Goal: Information Seeking & Learning: Learn about a topic

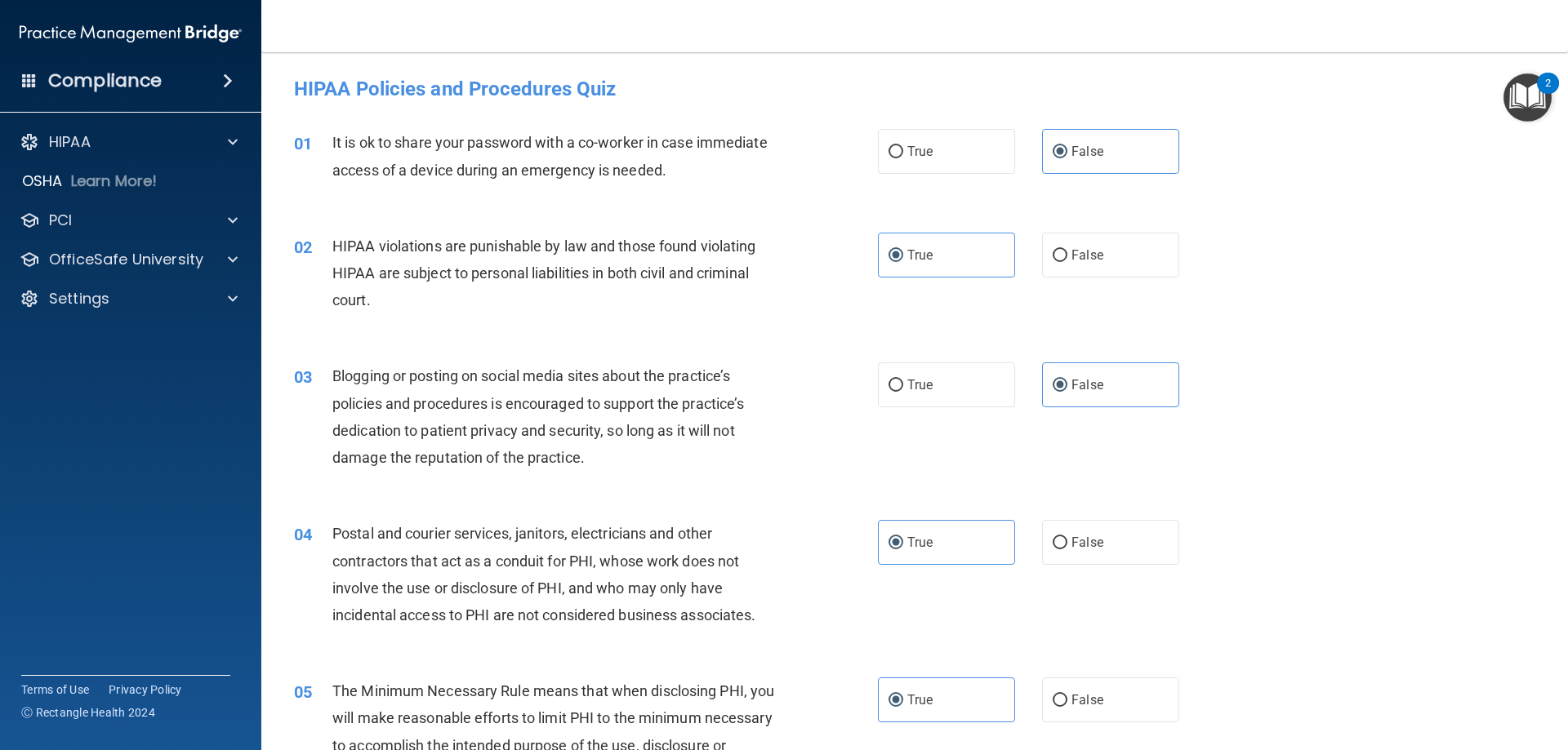
scroll to position [1714, 0]
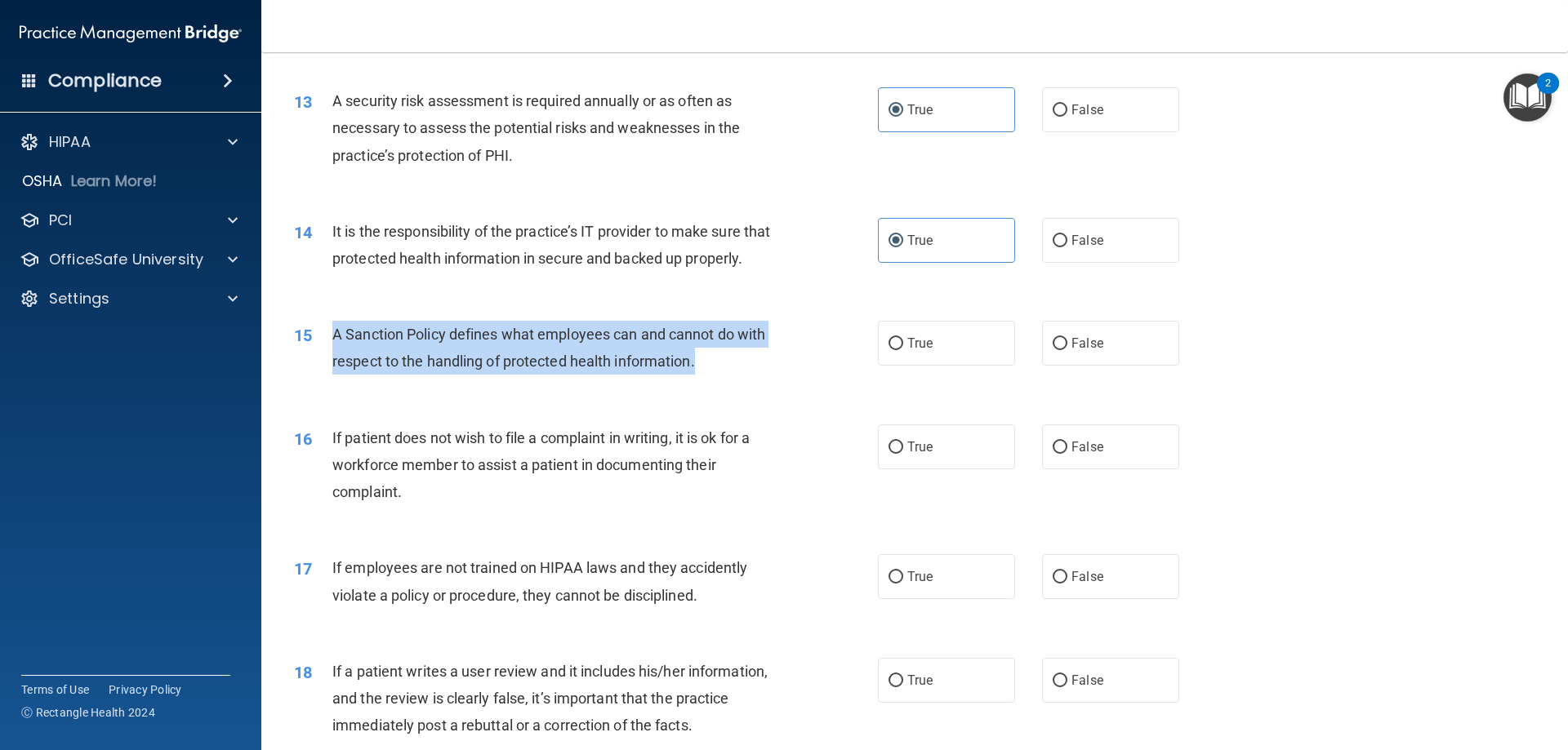
drag, startPoint x: 713, startPoint y: 393, endPoint x: 334, endPoint y: 363, distance: 380.2
click at [334, 363] on div "A Sanction Policy defines what employees can and cannot do with respect to the …" at bounding box center [561, 348] width 457 height 54
copy span "A Sanction Policy defines what employees can and cannot do with respect to the …"
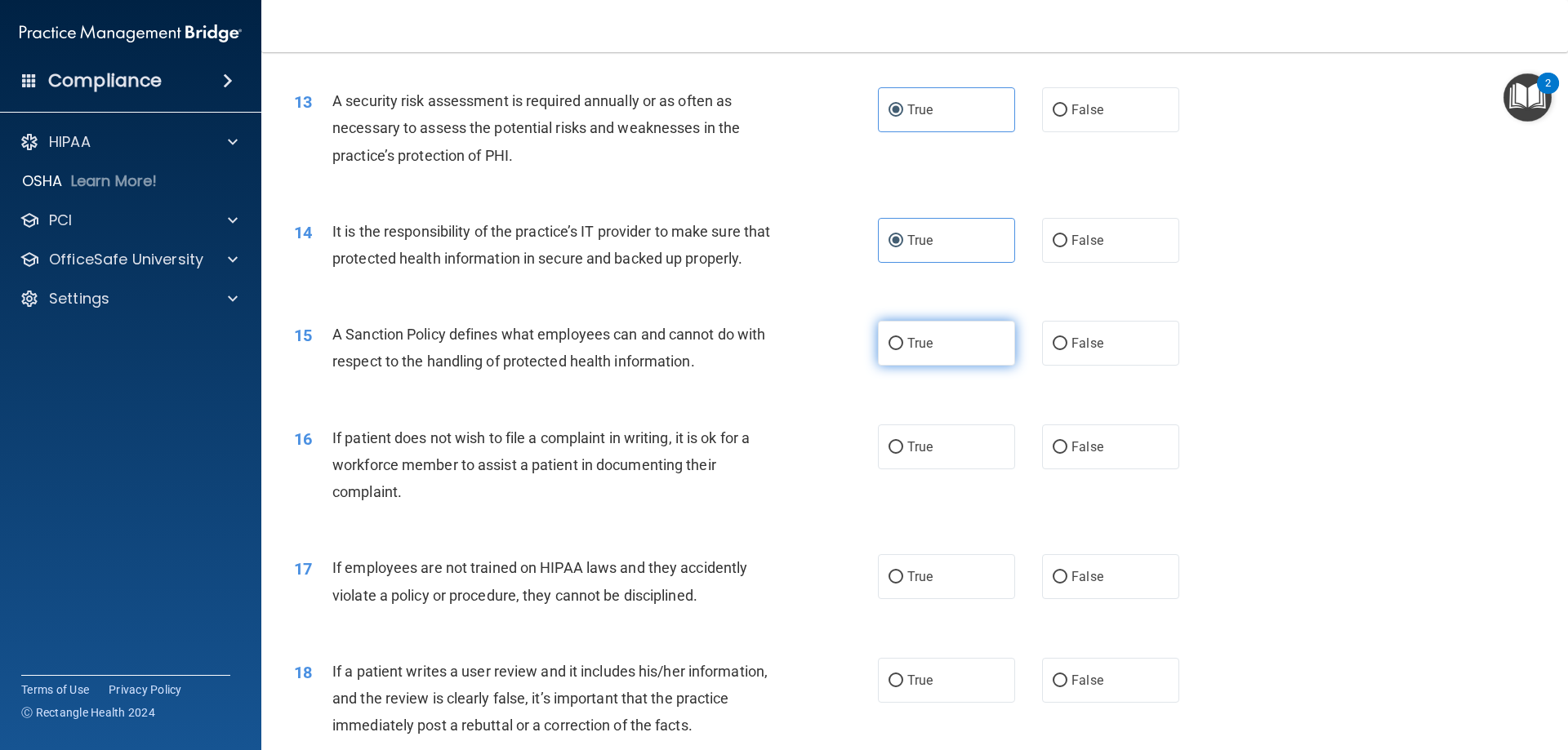
click at [906, 361] on label "True" at bounding box center [946, 344] width 137 height 45
click at [904, 350] on input "True" at bounding box center [896, 344] width 15 height 12
radio input "true"
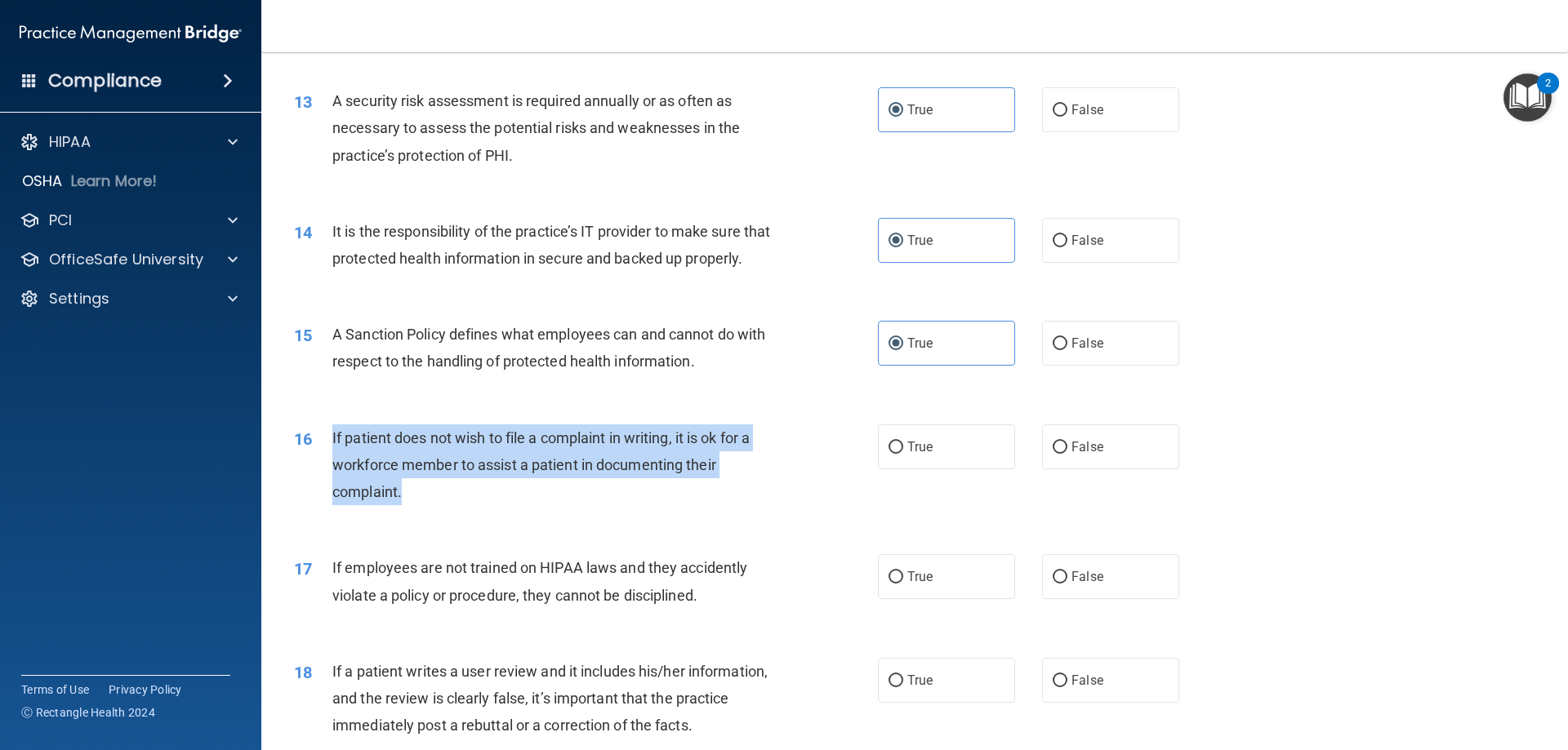
drag, startPoint x: 509, startPoint y: 513, endPoint x: 328, endPoint y: 465, distance: 187.3
click at [328, 465] on div "16 If patient does not wish to file a complaint in writing, it is ok for a work…" at bounding box center [586, 469] width 633 height 90
copy div "If patient does not wish to file a complaint in writing, it is ok for a workfor…"
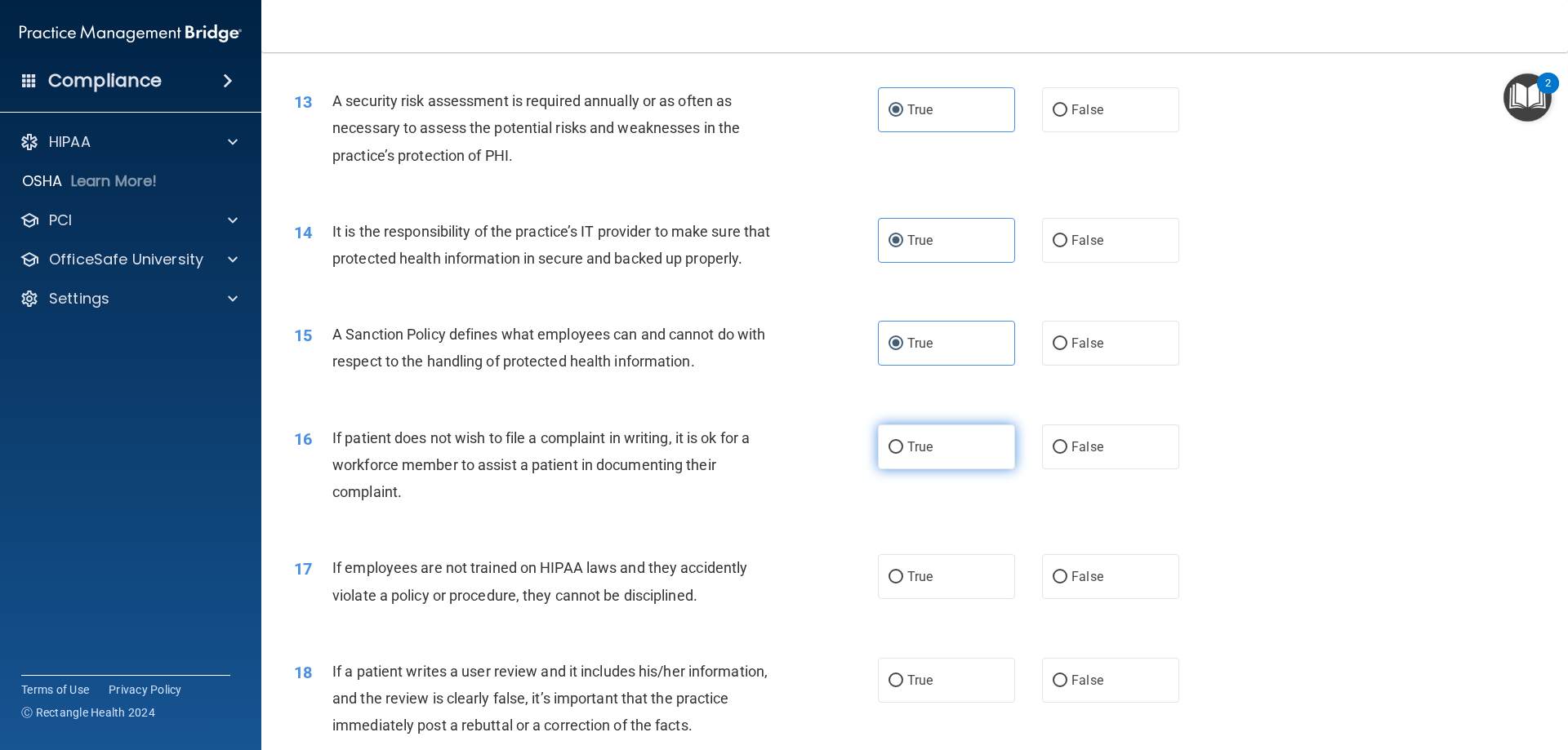
click at [915, 455] on span "True" at bounding box center [919, 447] width 25 height 15
click at [904, 454] on input "True" at bounding box center [896, 448] width 15 height 12
radio input "true"
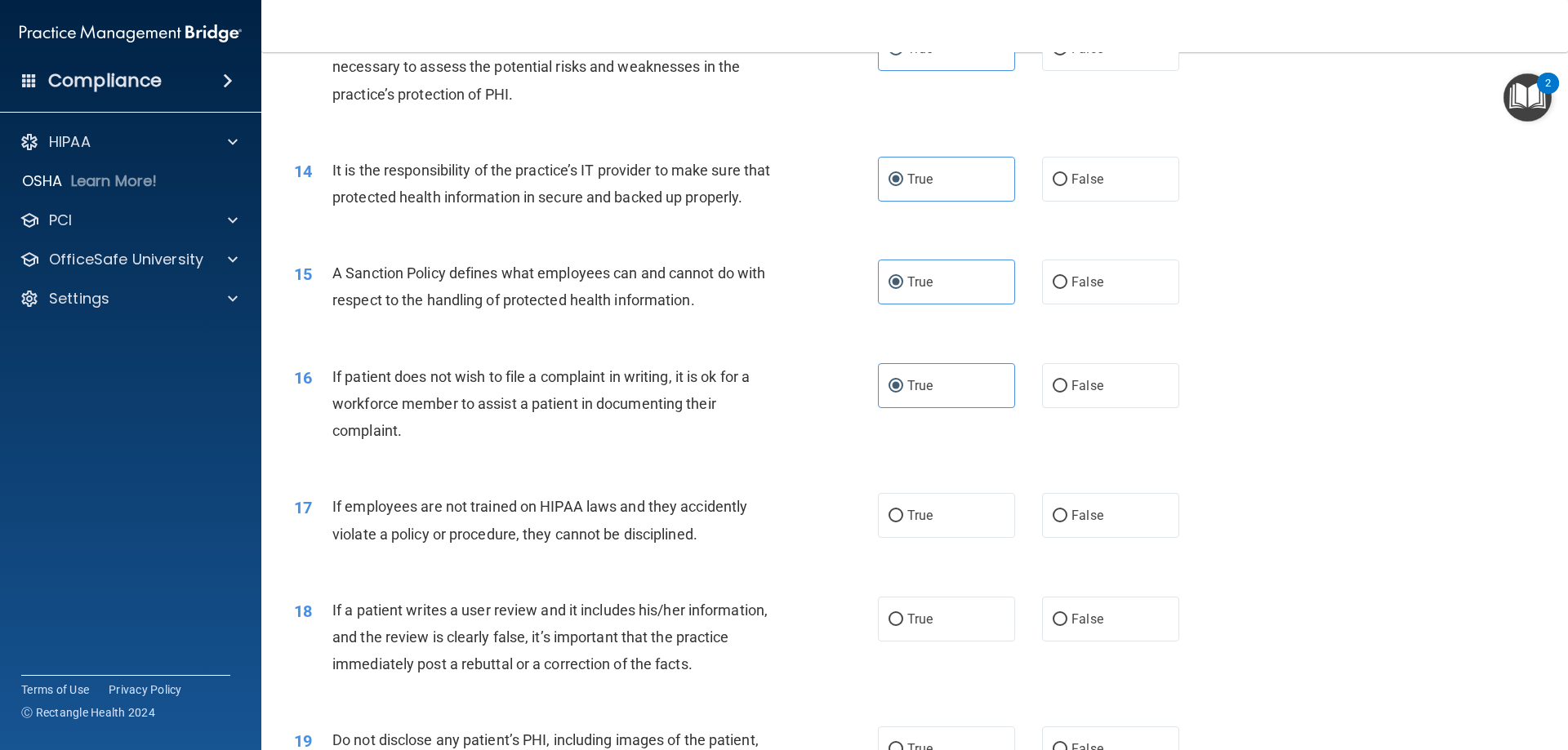
scroll to position [1878, 0]
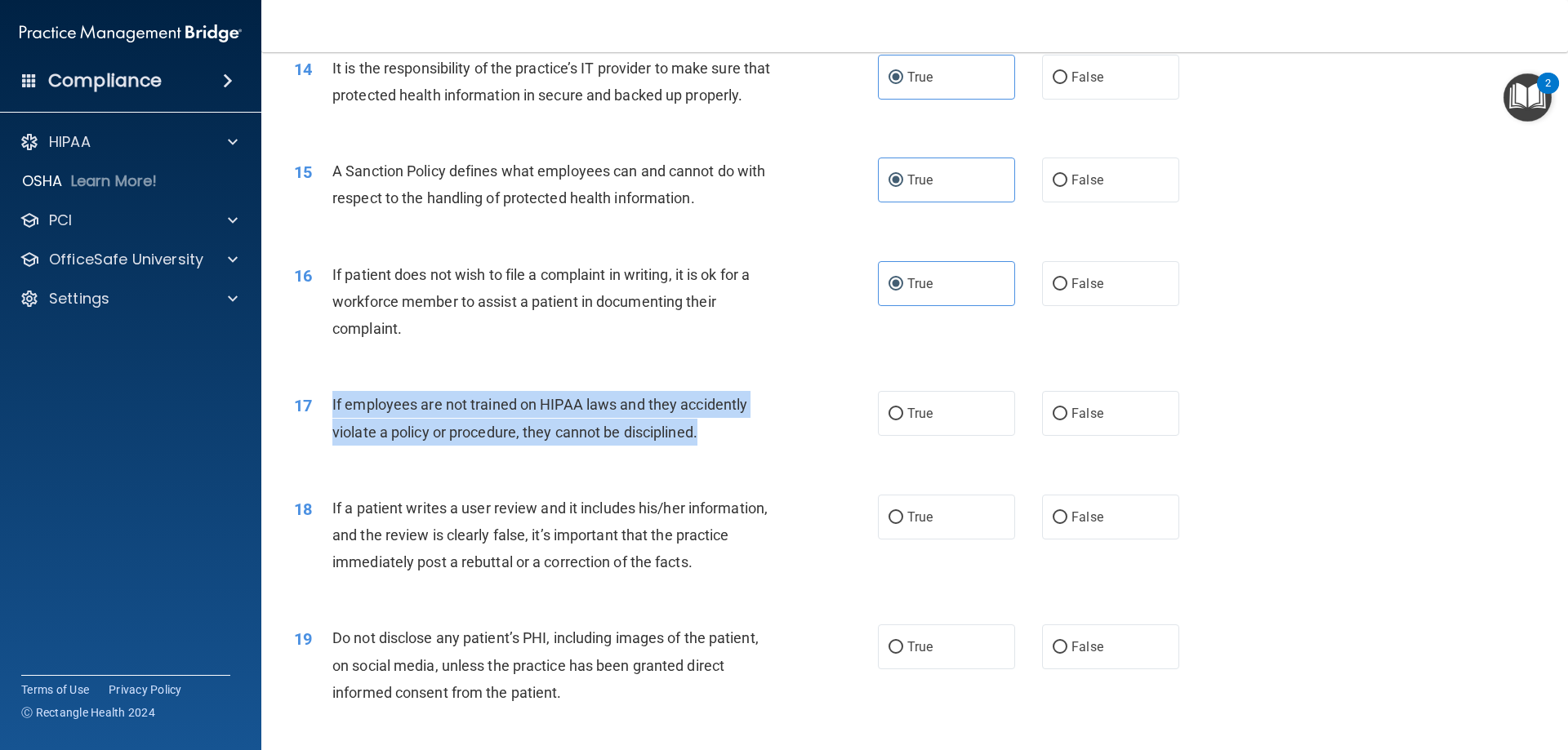
drag, startPoint x: 700, startPoint y: 460, endPoint x: 333, endPoint y: 433, distance: 368.0
click at [333, 433] on div "If employees are not trained on HIPAA laws and they accidently violate a policy…" at bounding box center [561, 418] width 457 height 54
copy span "If employees are not trained on HIPAA laws and they accidently violate a policy…"
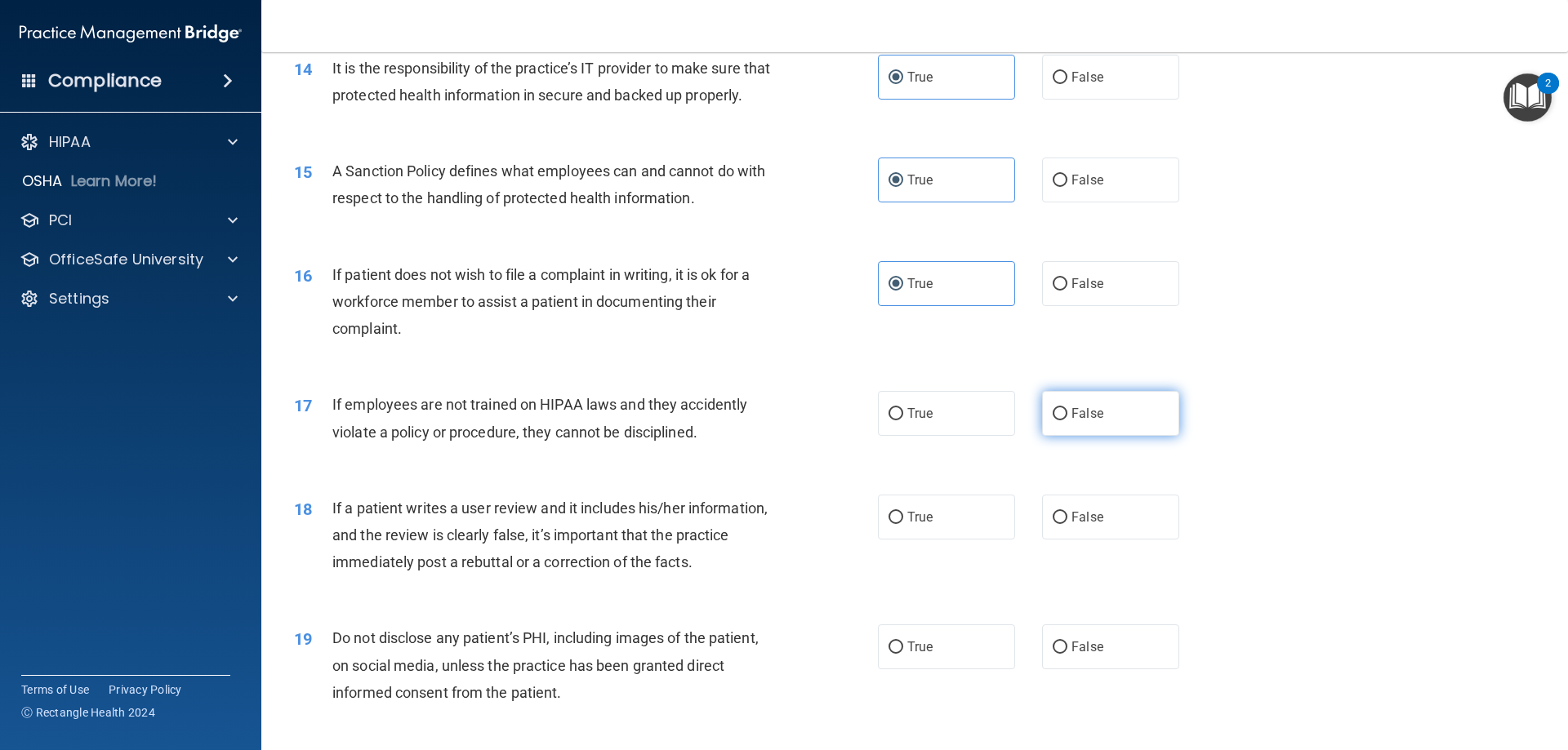
click at [1105, 436] on label "False" at bounding box center [1111, 413] width 137 height 45
click at [1067, 420] on input "False" at bounding box center [1060, 414] width 15 height 12
radio input "true"
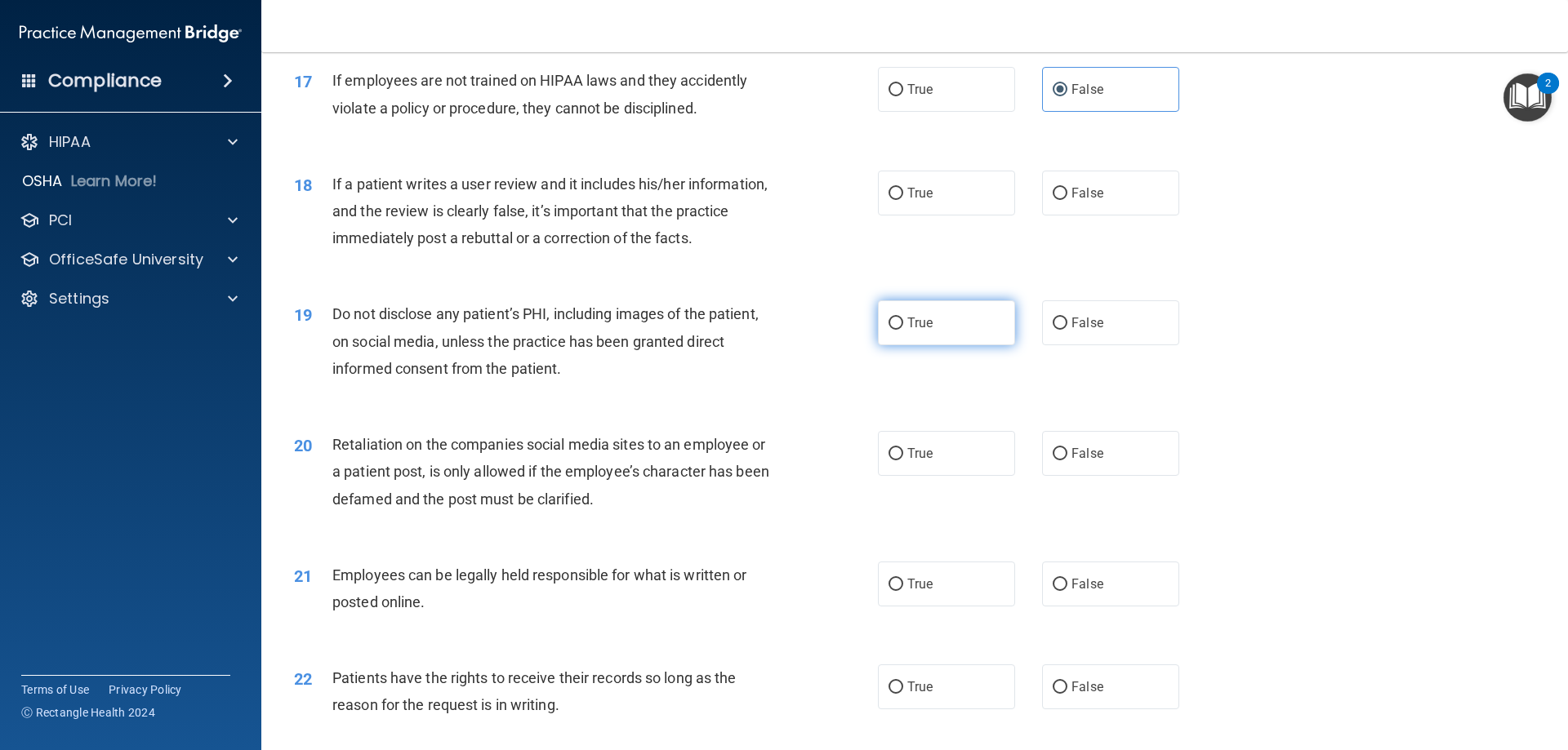
scroll to position [2204, 0]
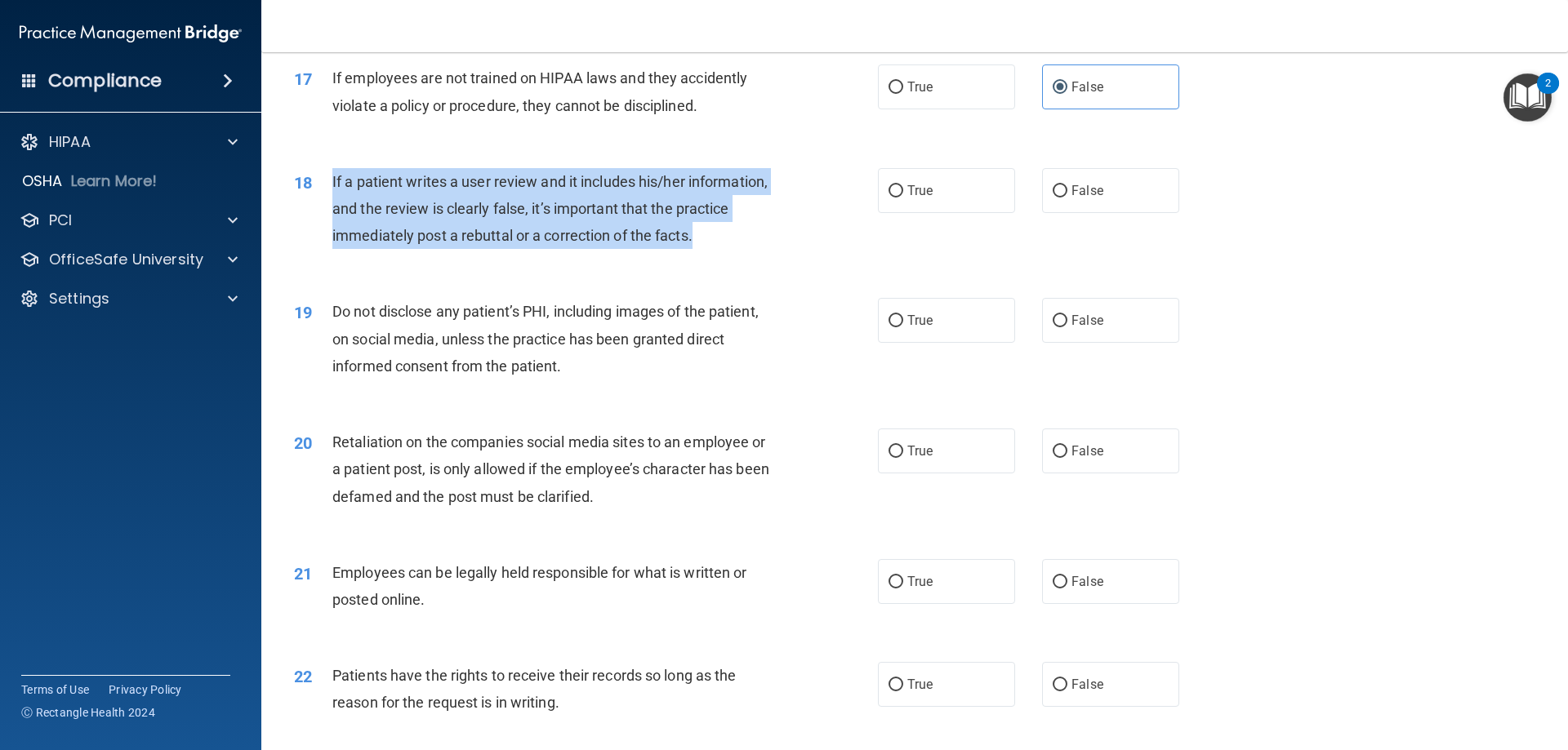
drag, startPoint x: 721, startPoint y: 261, endPoint x: 327, endPoint y: 210, distance: 397.3
click at [327, 210] on div "18 If a patient writes a user review and it includes his/her information, and t…" at bounding box center [586, 213] width 633 height 90
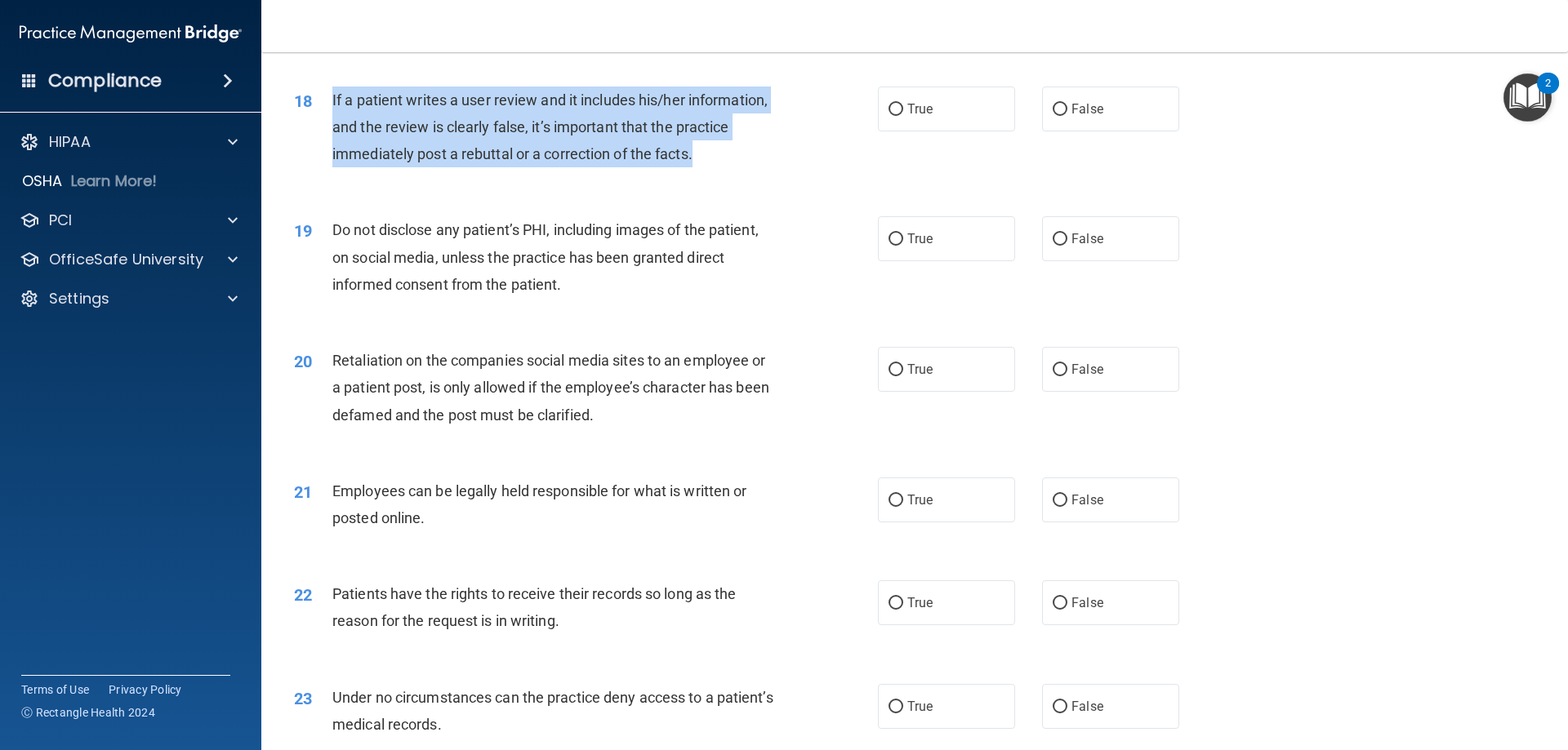
copy div "If a patient writes a user review and it includes his/her information, and the …"
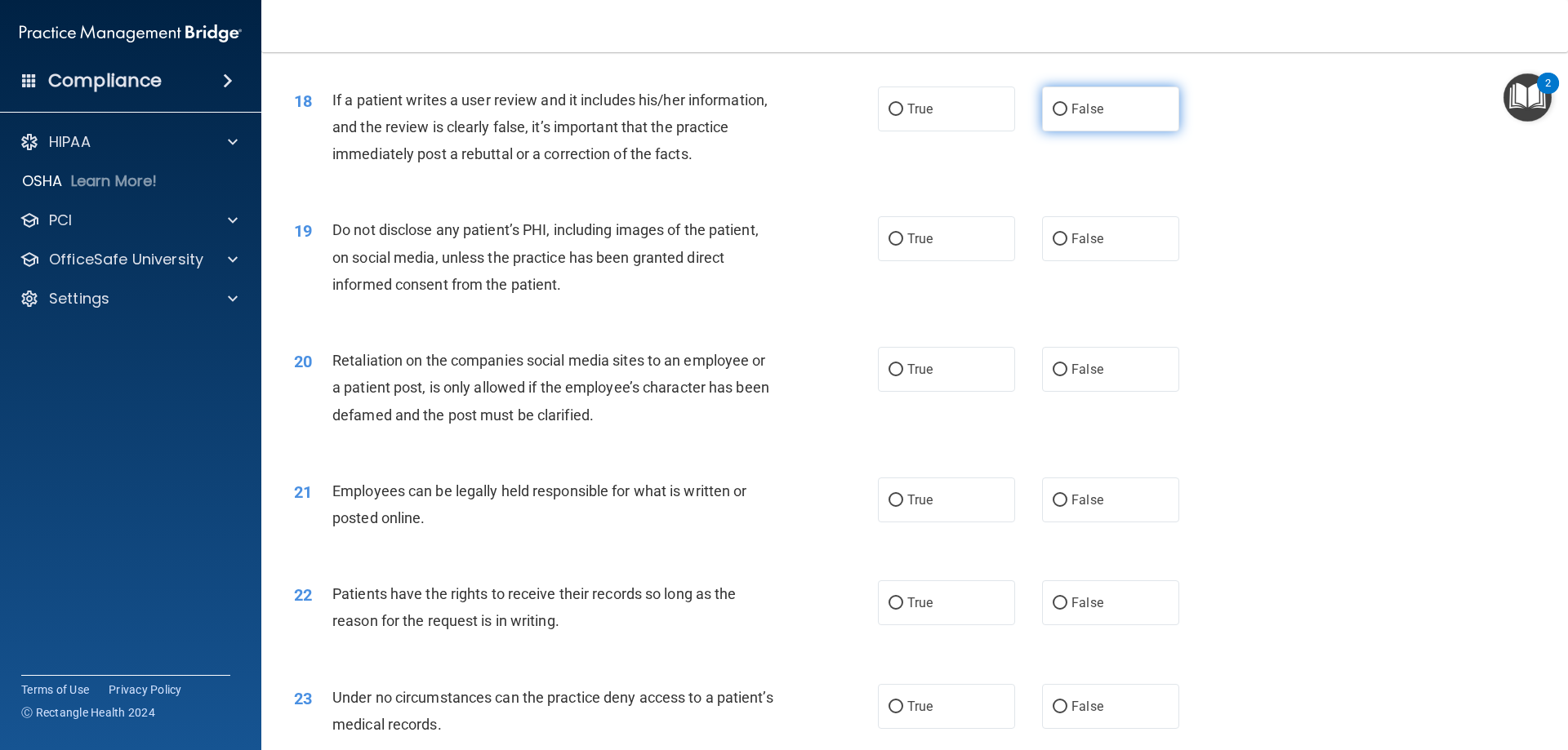
click at [1078, 117] on span "False" at bounding box center [1087, 109] width 32 height 15
click at [1067, 116] on input "False" at bounding box center [1060, 109] width 15 height 12
radio input "true"
click at [878, 261] on label "True" at bounding box center [946, 239] width 137 height 45
click at [889, 245] on input "True" at bounding box center [896, 239] width 15 height 12
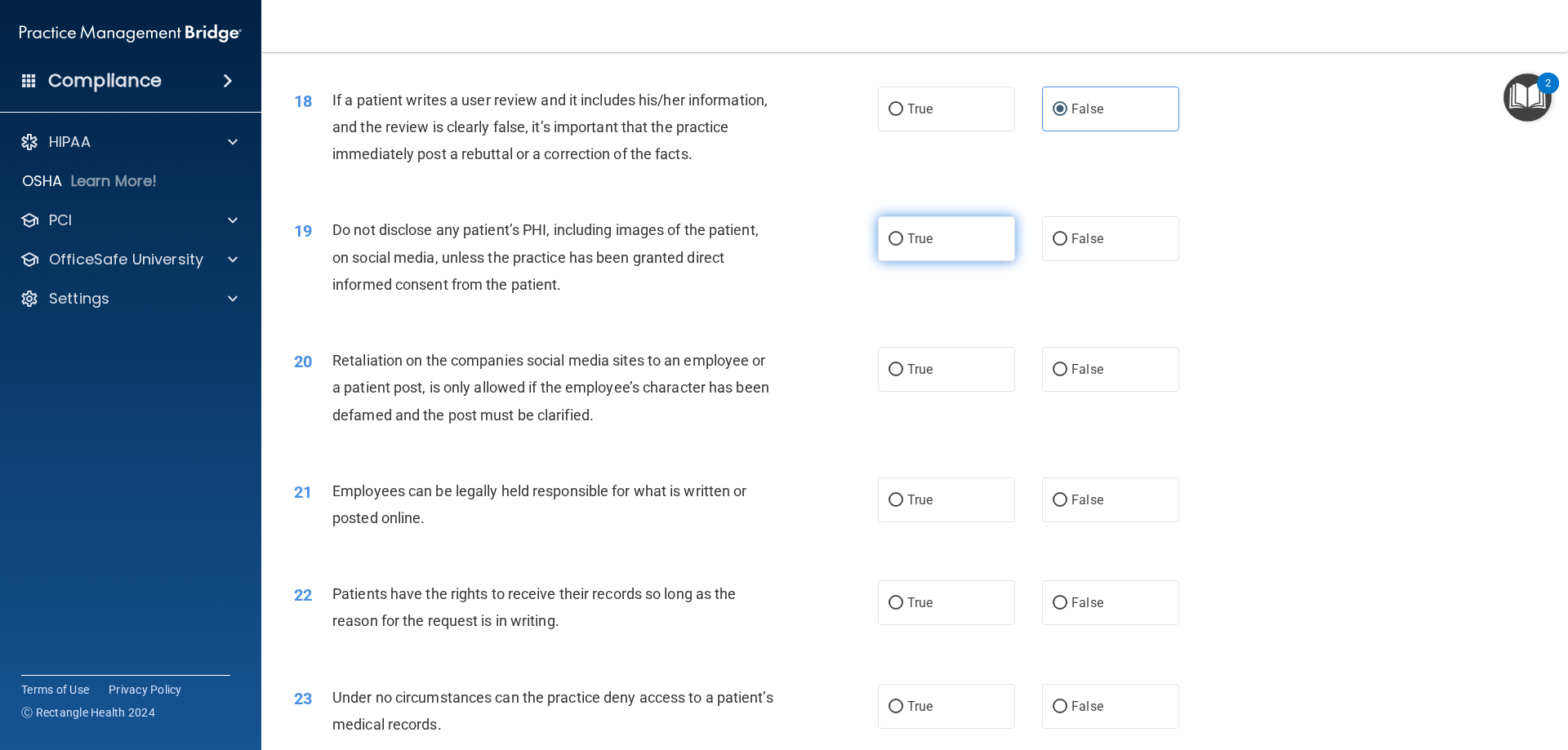
radio input "true"
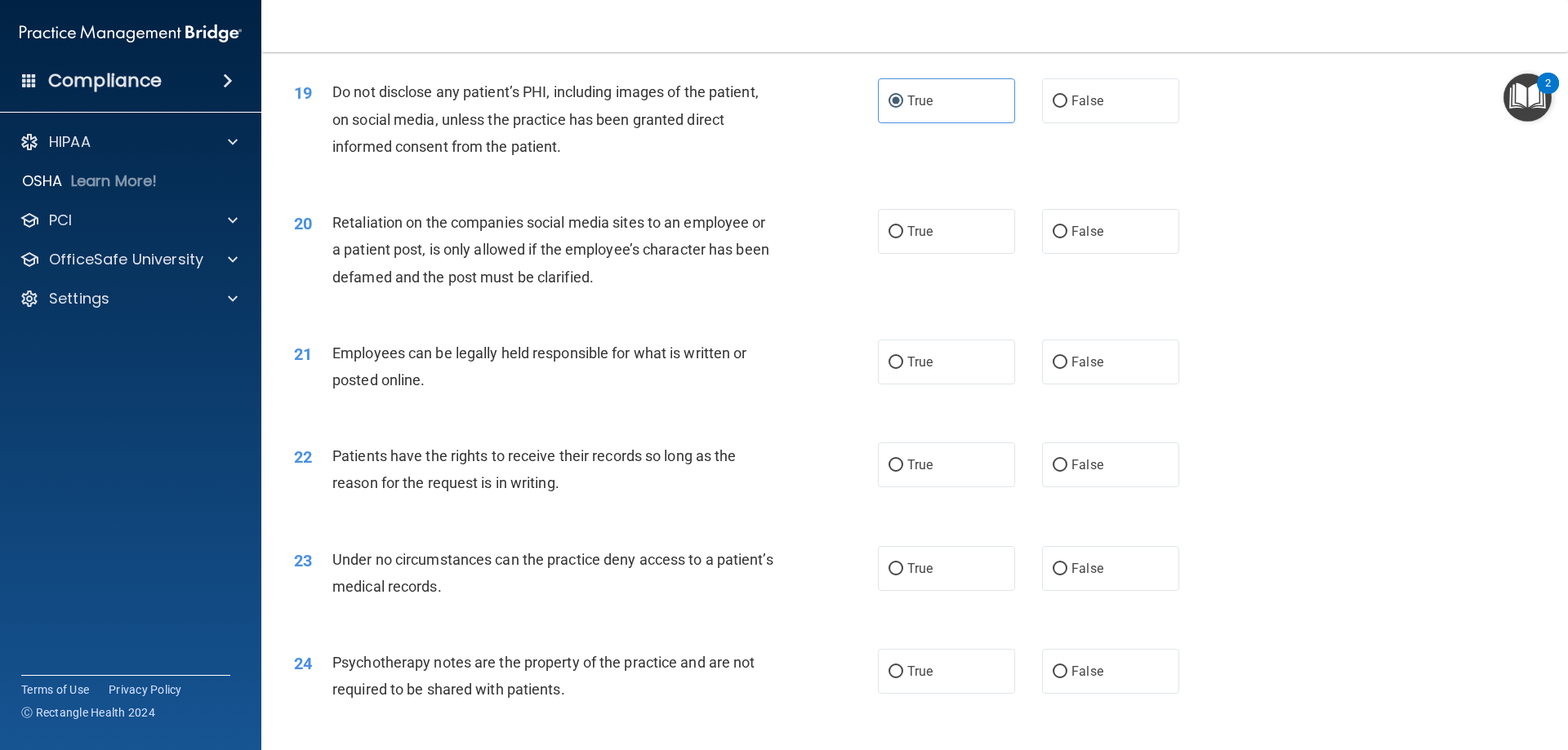
scroll to position [2449, 0]
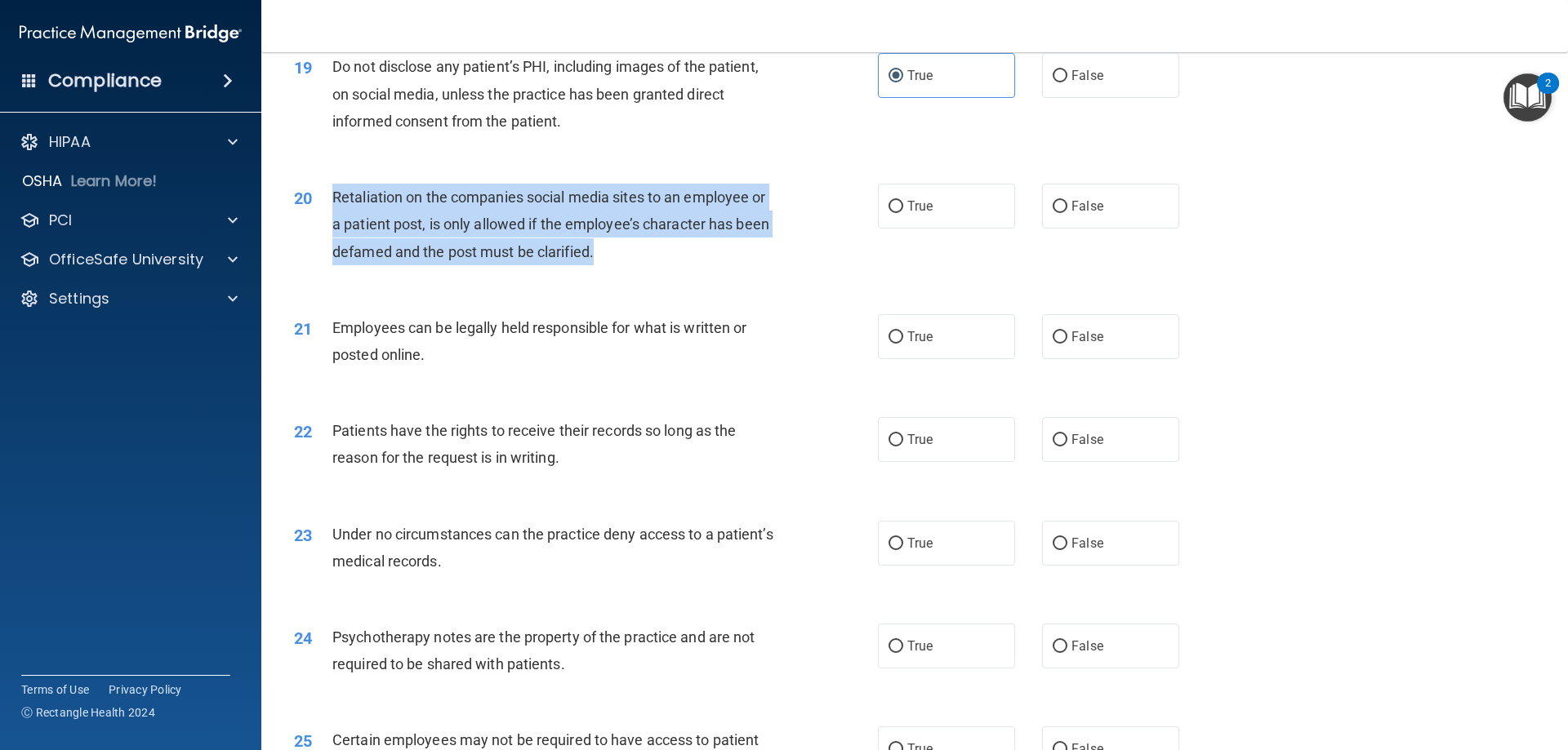
drag, startPoint x: 634, startPoint y: 278, endPoint x: 336, endPoint y: 221, distance: 303.4
click at [336, 221] on div "Retaliation on the companies social media sites to an employee or a patient pos…" at bounding box center [561, 224] width 457 height 82
copy span "Retaliation on the companies social media sites to an employee or a patient pos…"
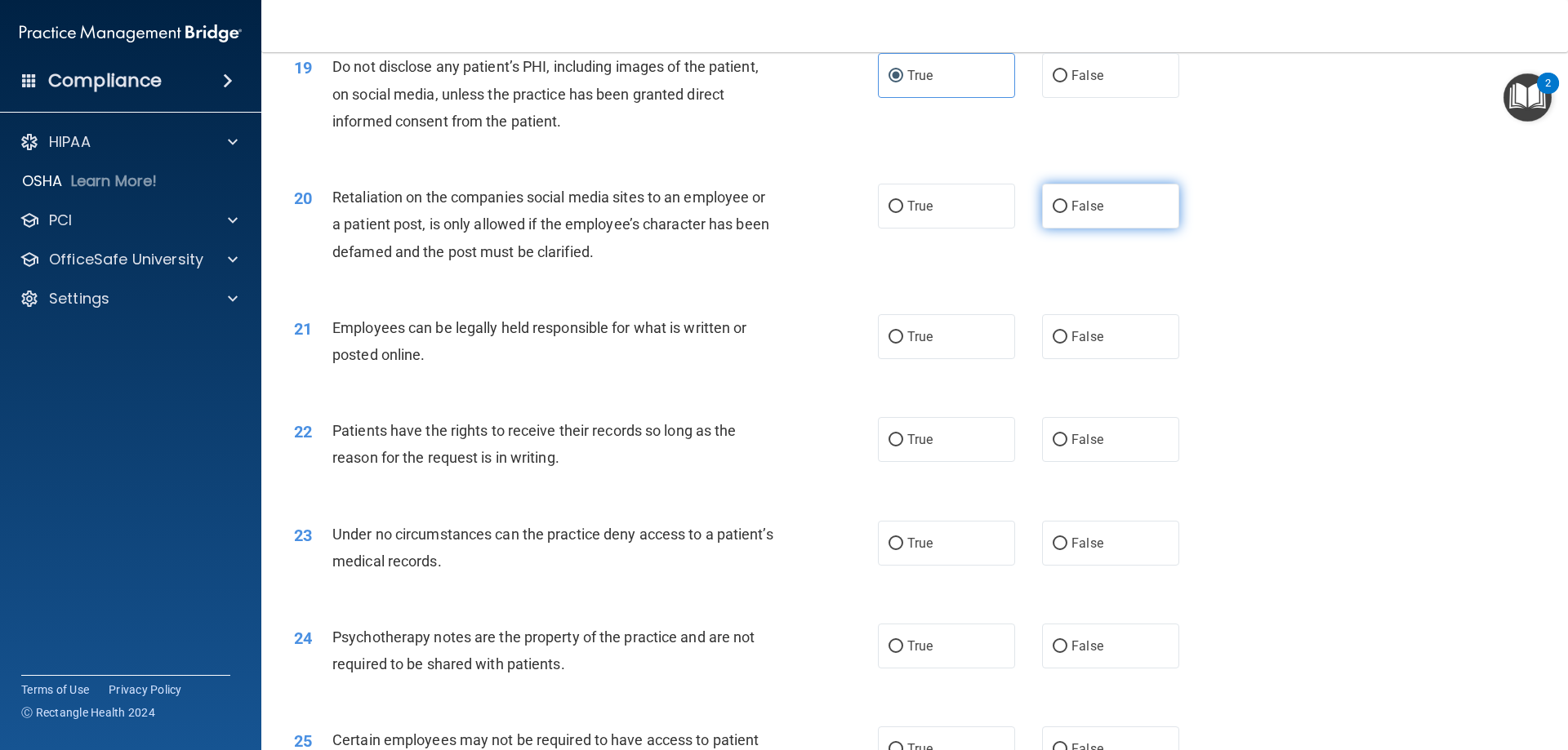
click at [1082, 214] on span "False" at bounding box center [1087, 206] width 32 height 15
click at [1067, 213] on input "False" at bounding box center [1060, 207] width 15 height 12
radio input "true"
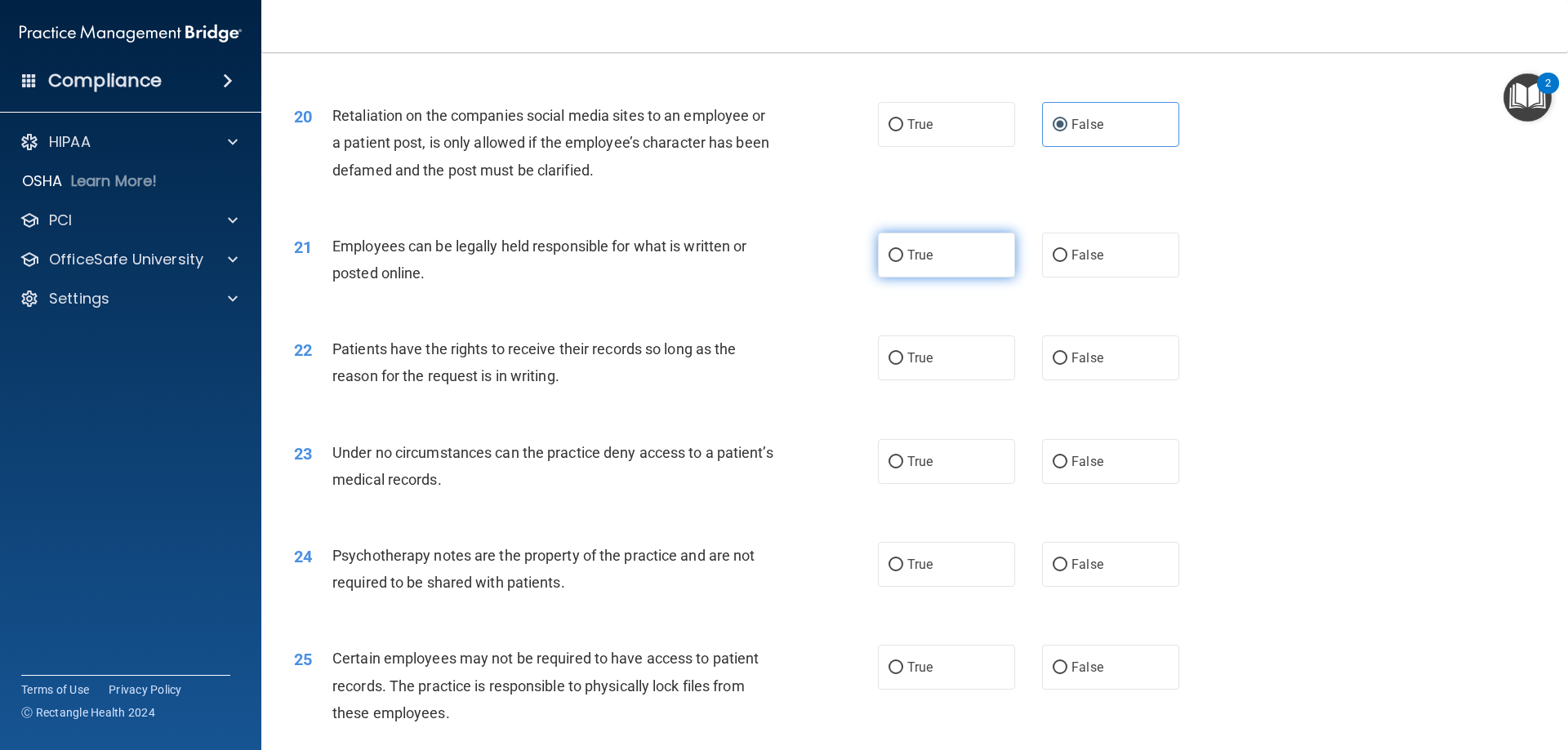
click at [895, 277] on label "True" at bounding box center [946, 255] width 137 height 45
click at [895, 262] on input "True" at bounding box center [896, 256] width 15 height 12
radio input "true"
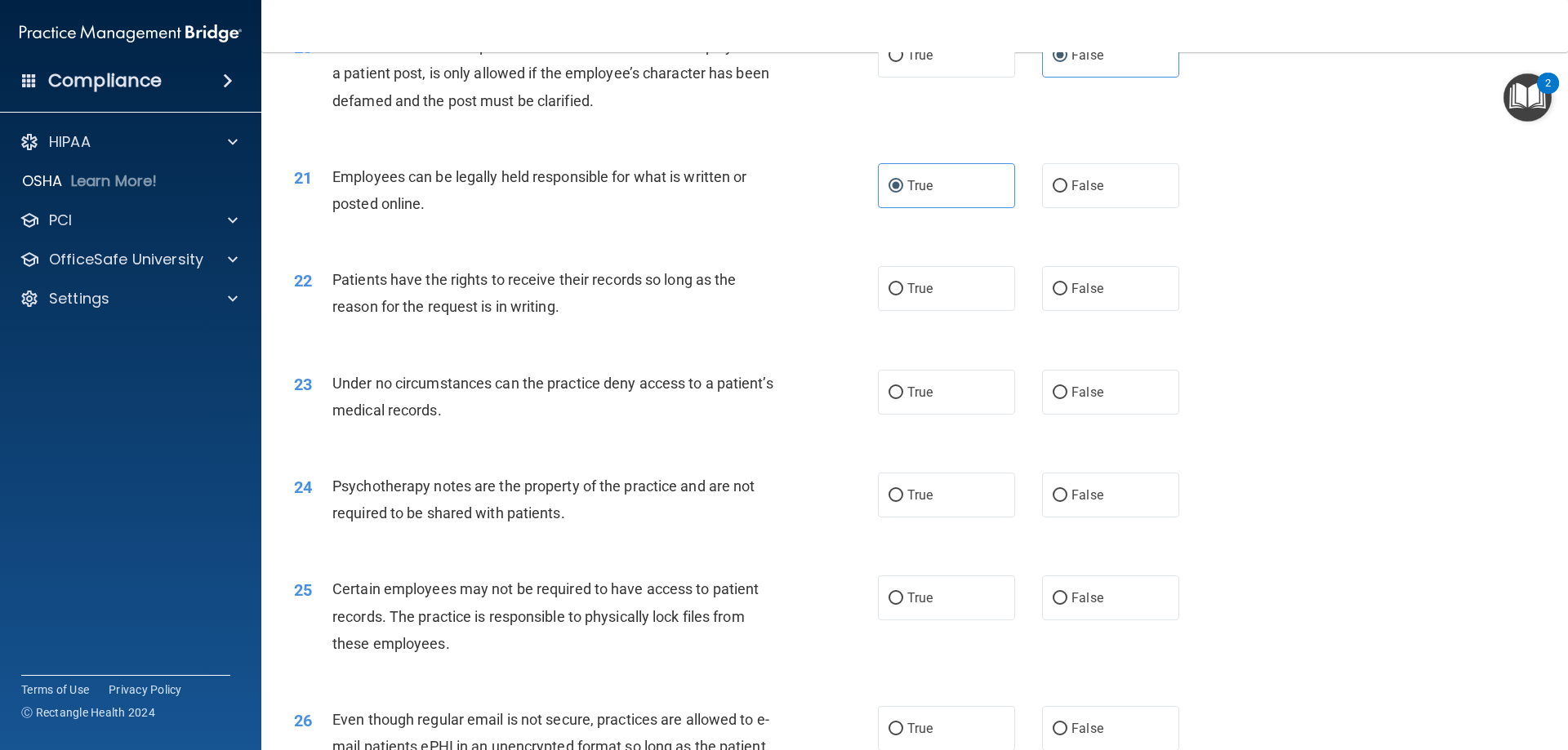
scroll to position [2694, 0]
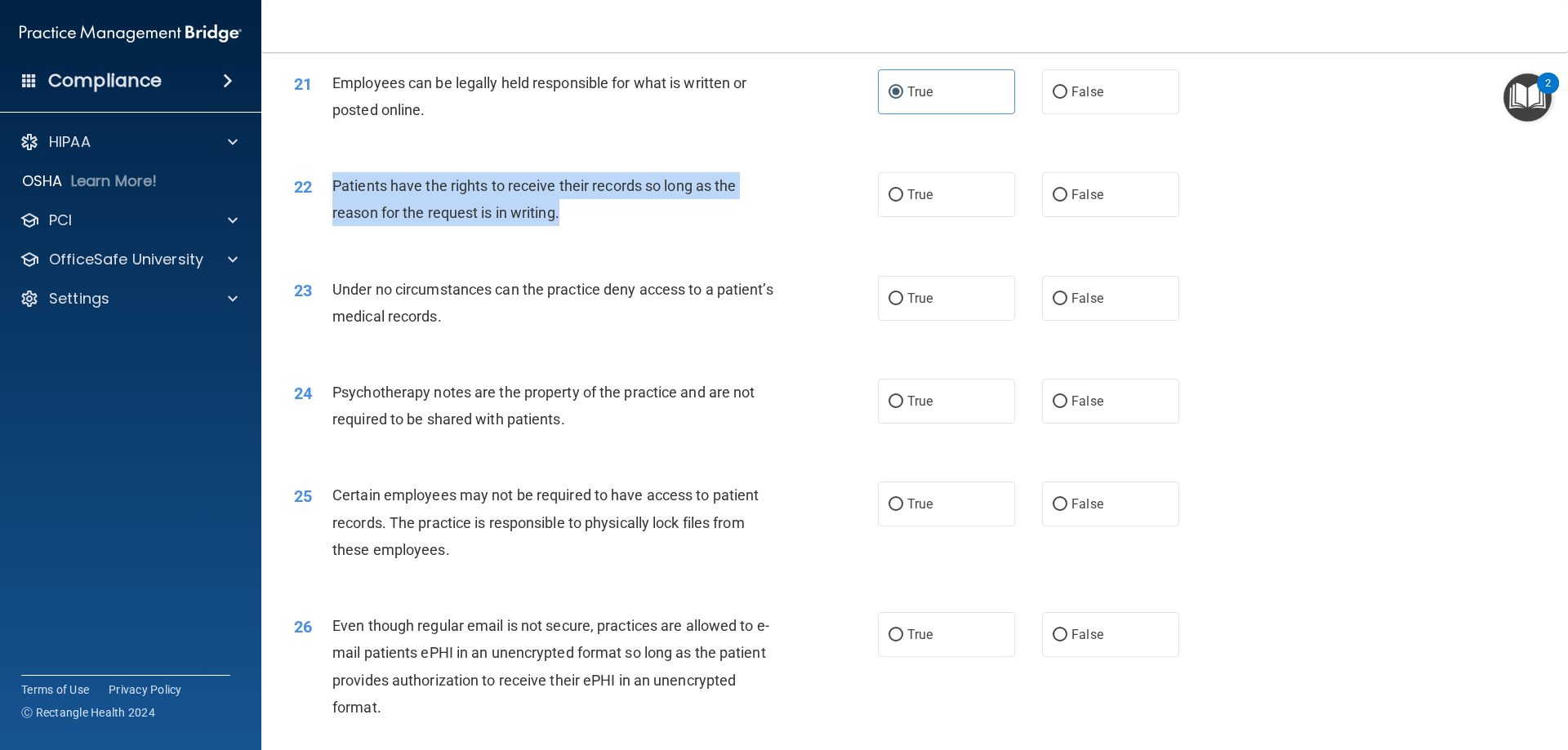
drag, startPoint x: 569, startPoint y: 237, endPoint x: 327, endPoint y: 211, distance: 243.4
click at [327, 211] on div "22 Patients have the rights to receive their records so long as the reason for …" at bounding box center [586, 203] width 633 height 62
copy div "Patients have the rights to receive their records so long as the reason for the…"
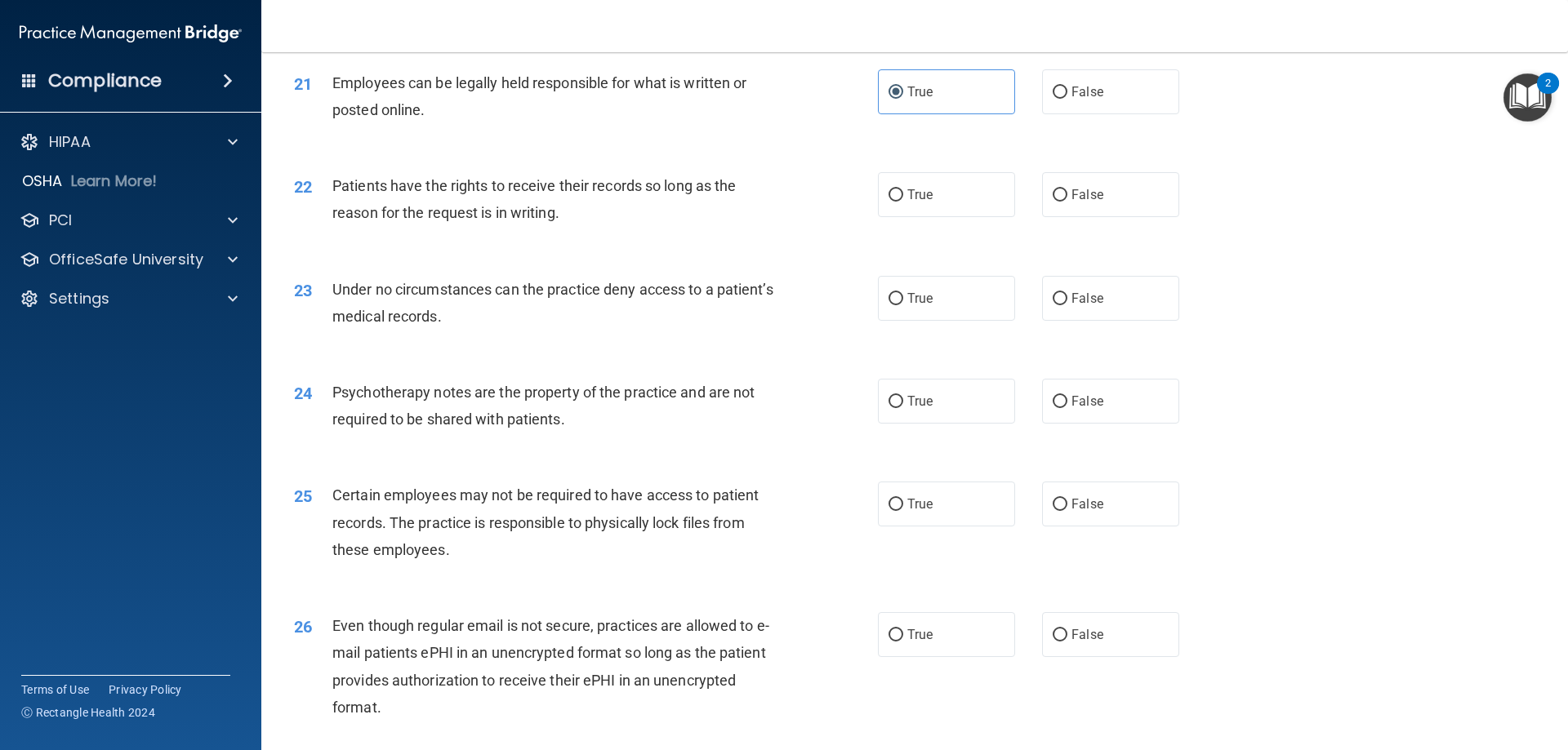
click at [1182, 213] on div "True False" at bounding box center [1042, 195] width 329 height 45
click at [975, 217] on label "True" at bounding box center [946, 195] width 137 height 45
click at [904, 201] on input "True" at bounding box center [896, 195] width 15 height 12
radio input "true"
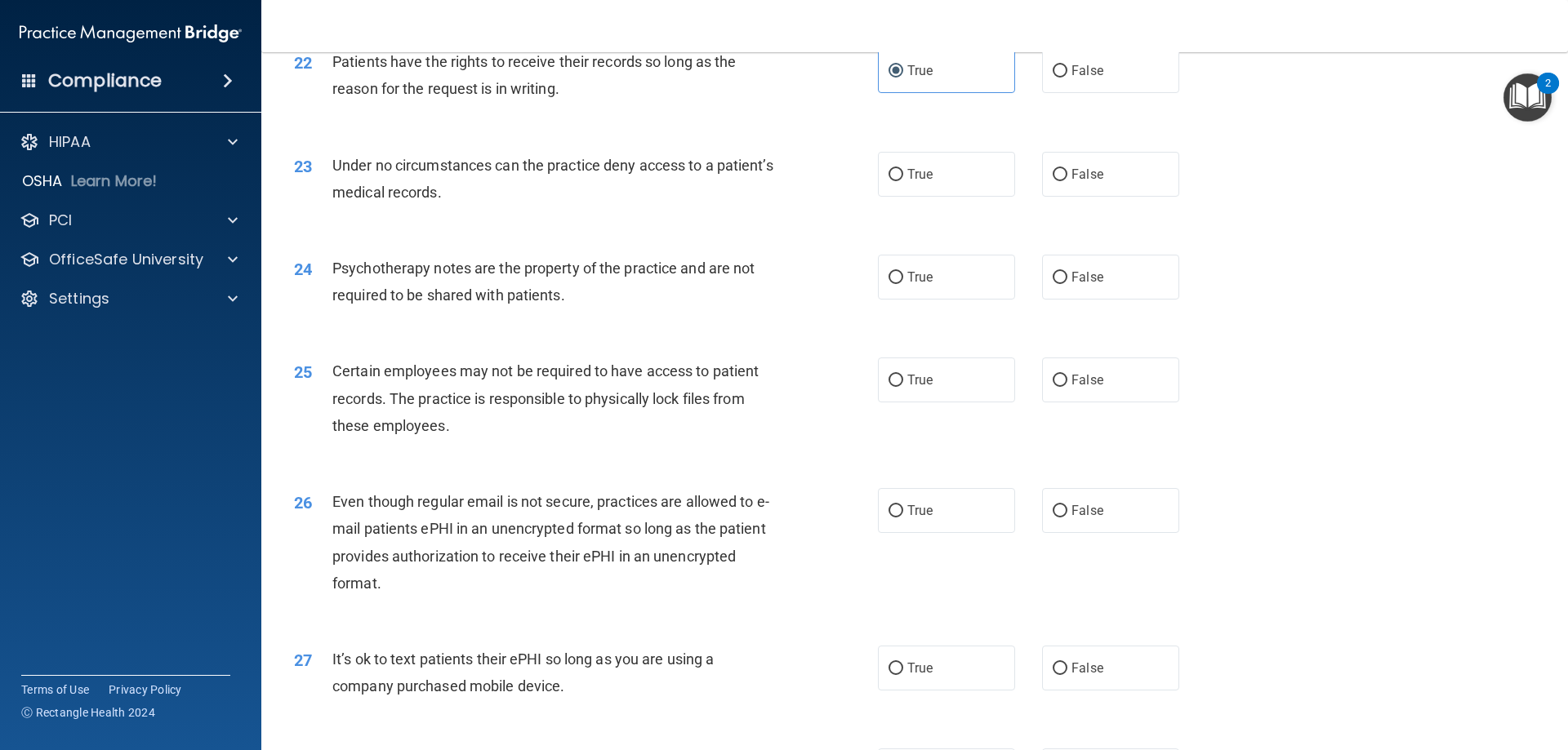
scroll to position [2857, 0]
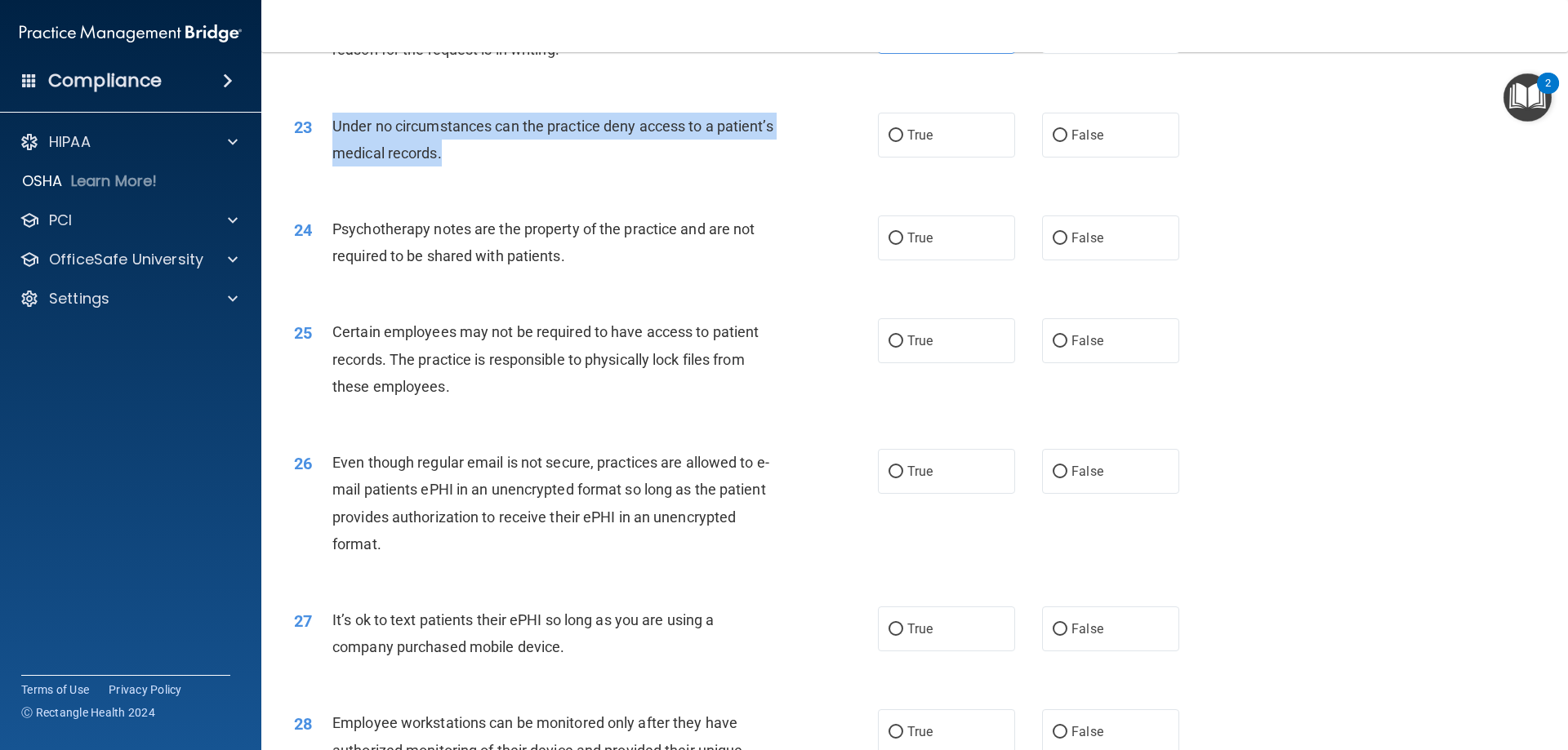
drag, startPoint x: 594, startPoint y: 178, endPoint x: 331, endPoint y: 155, distance: 264.0
click at [331, 155] on div "23 Under no circumstances can the practice deny access to a patient’s medical r…" at bounding box center [586, 144] width 633 height 62
copy div "Under no circumstances can the practice deny access to a patient’s medical reco…"
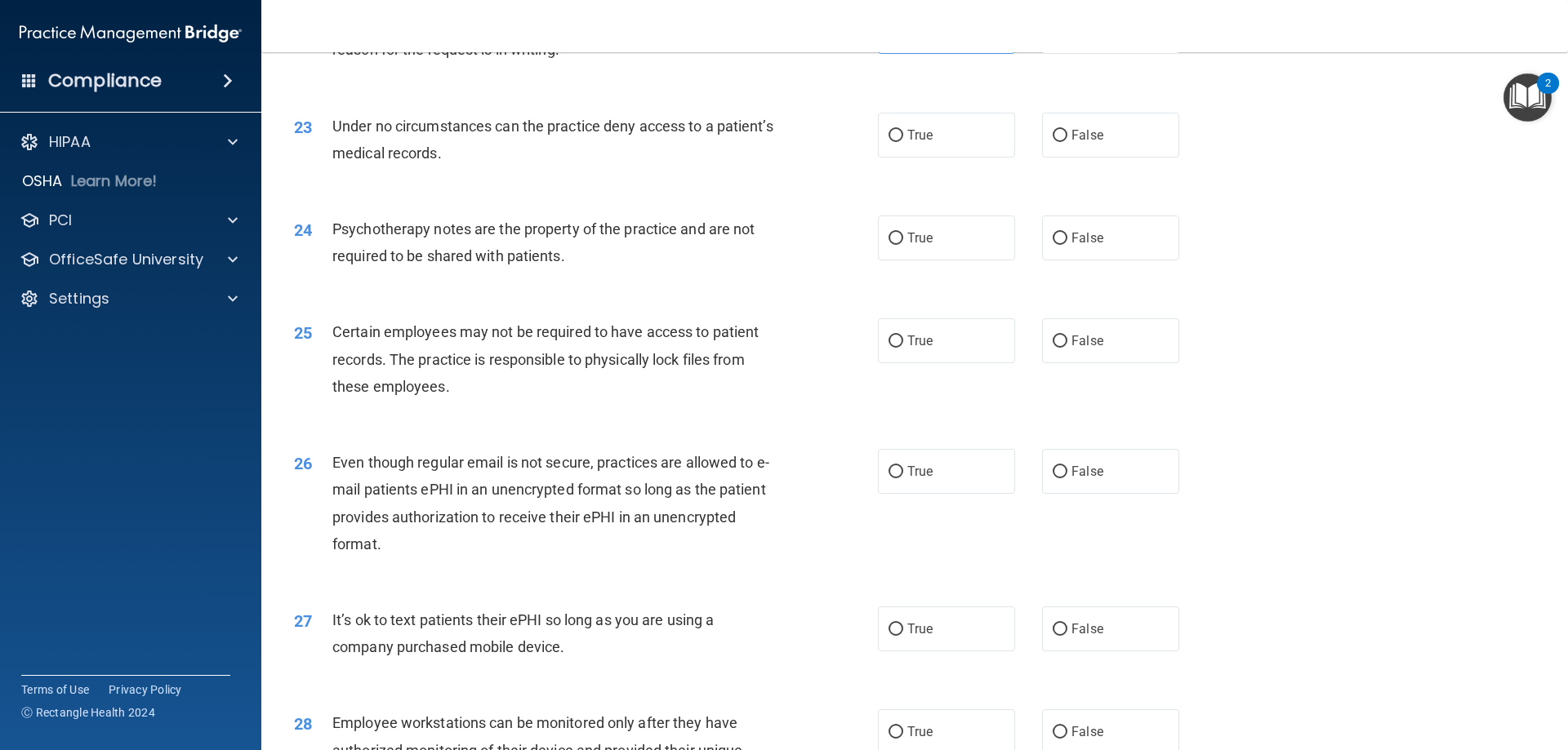
click at [1223, 184] on div "23 Under no circumstances can the practice deny access to a patient’s medical r…" at bounding box center [915, 143] width 1266 height 102
click at [1079, 158] on label "False" at bounding box center [1111, 135] width 137 height 45
click at [1067, 142] on input "False" at bounding box center [1060, 136] width 15 height 12
radio input "true"
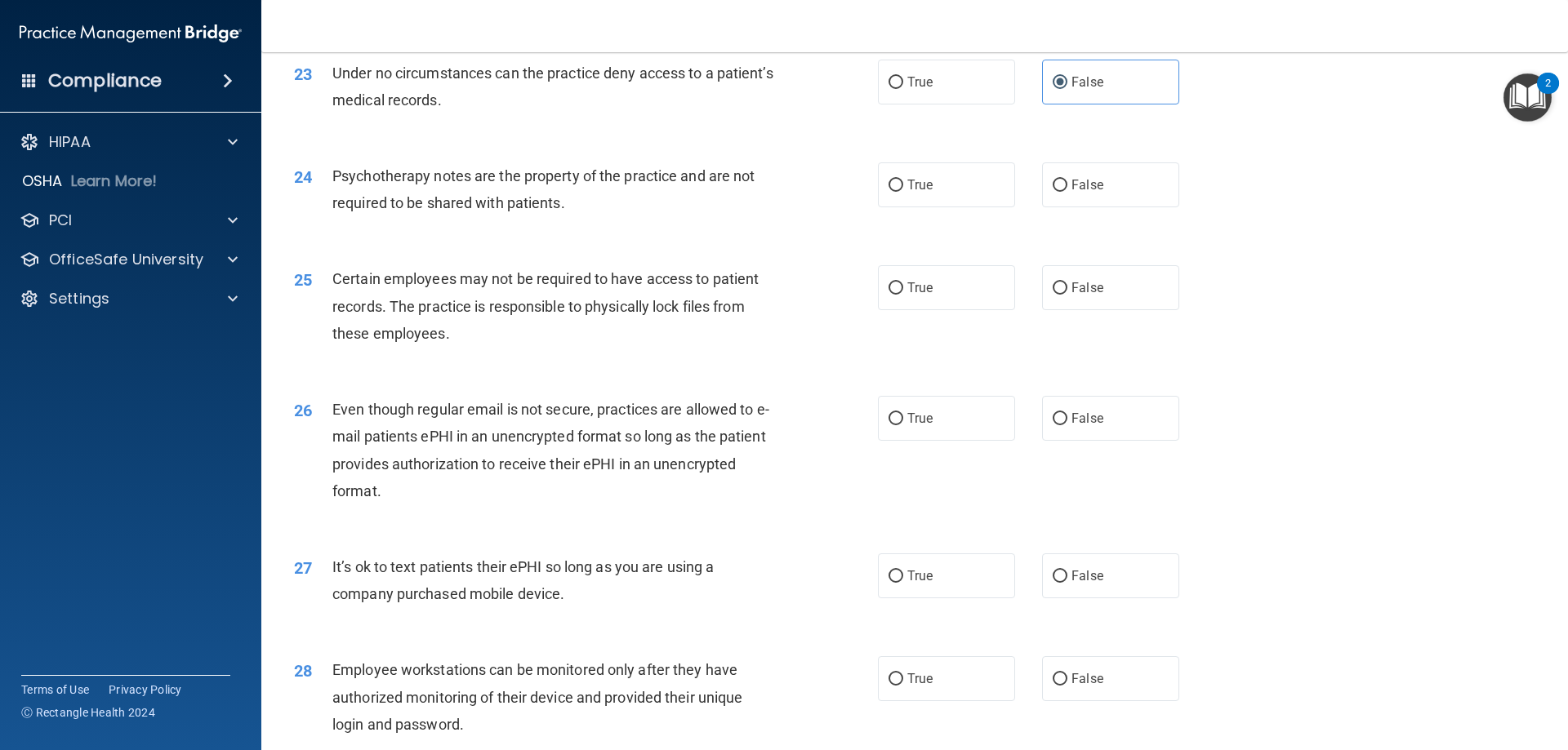
scroll to position [2939, 0]
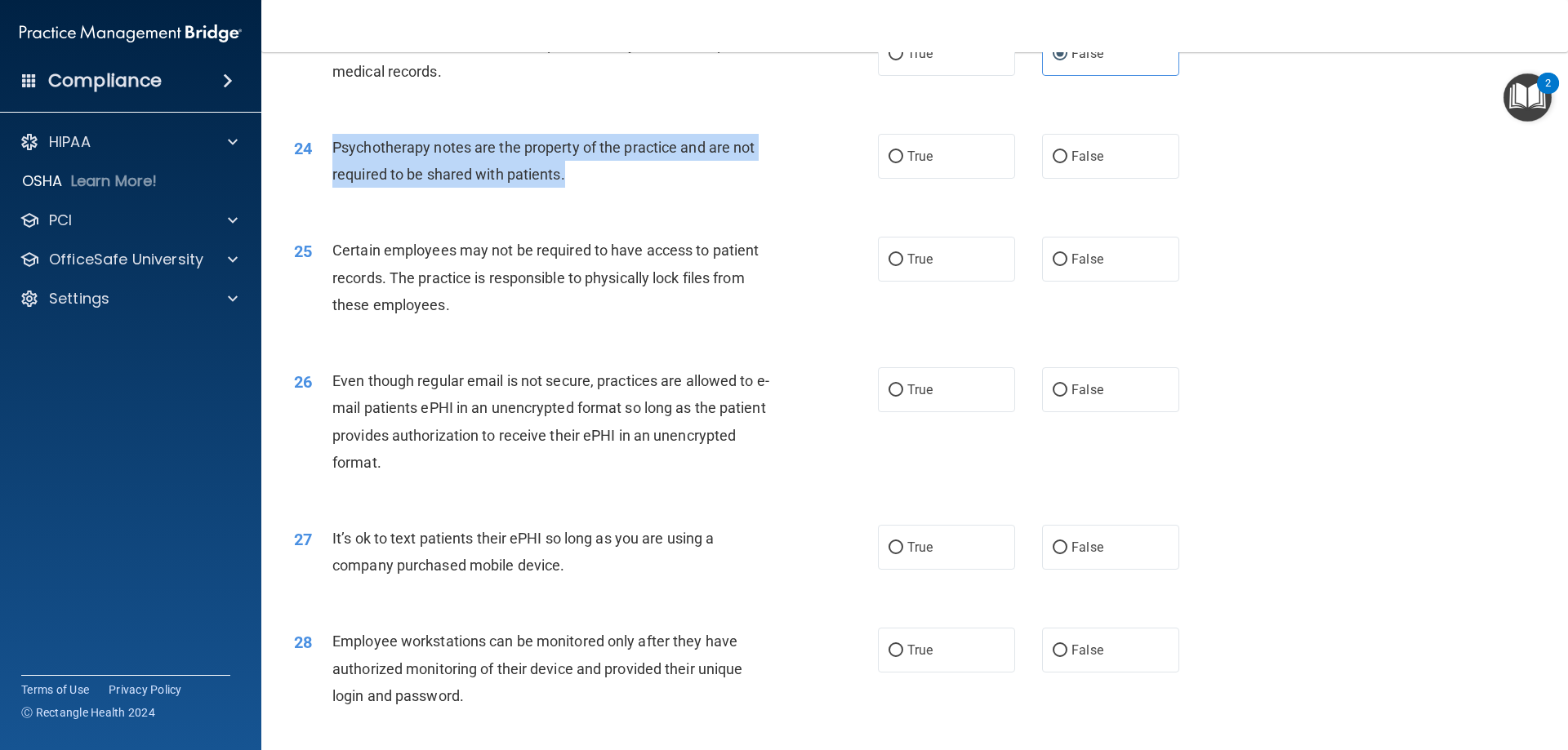
drag, startPoint x: 648, startPoint y: 197, endPoint x: 329, endPoint y: 170, distance: 320.1
click at [329, 170] on div "24 Psychotherapy notes are the property of the practice and are not required to…" at bounding box center [586, 164] width 633 height 62
copy div "Psychotherapy notes are the property of the practice and are not required to be…"
click at [785, 195] on div "24 Psychotherapy notes are the property of the practice and are not required to…" at bounding box center [586, 164] width 633 height 62
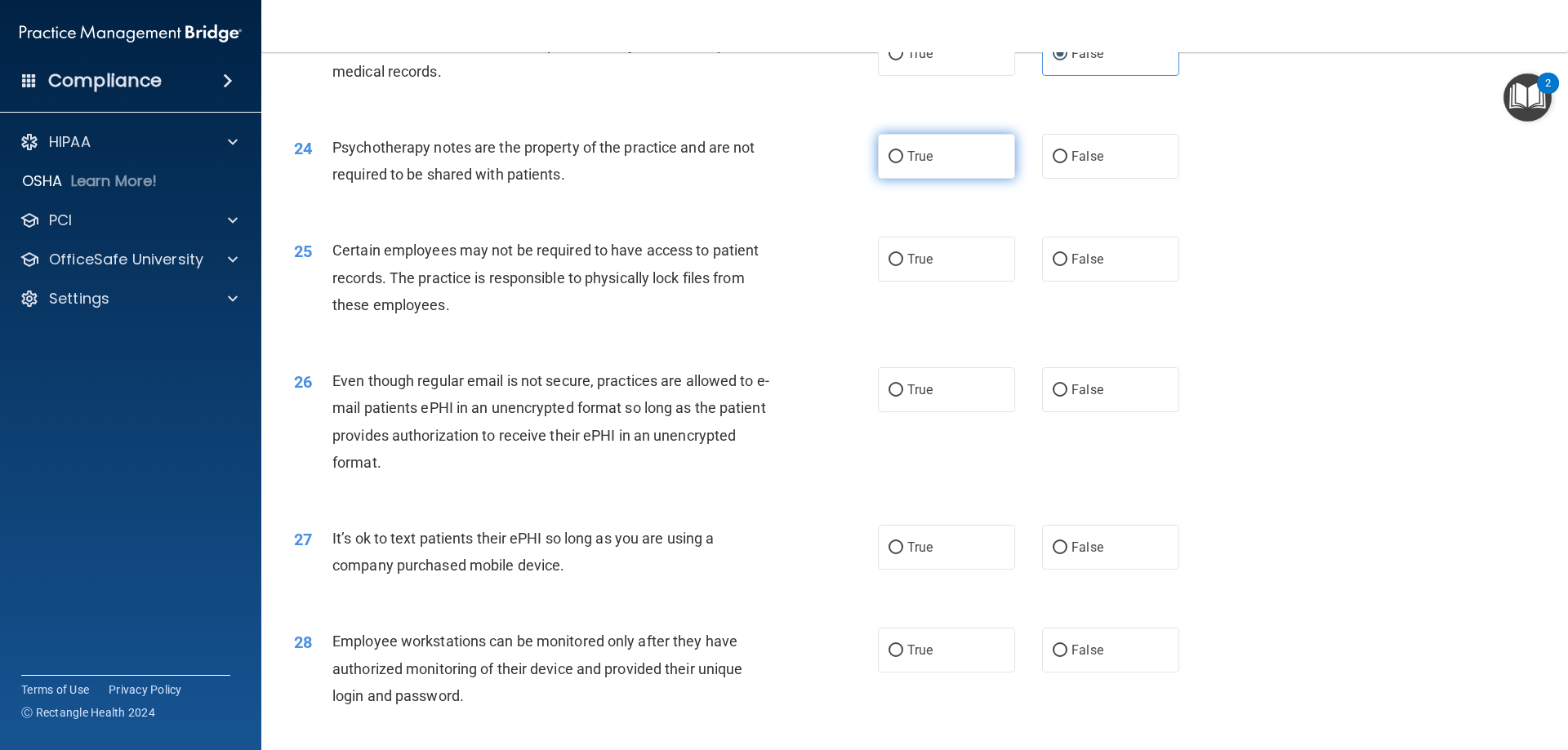
click at [922, 164] on span "True" at bounding box center [919, 157] width 25 height 15
click at [904, 164] on input "True" at bounding box center [896, 157] width 15 height 12
radio input "true"
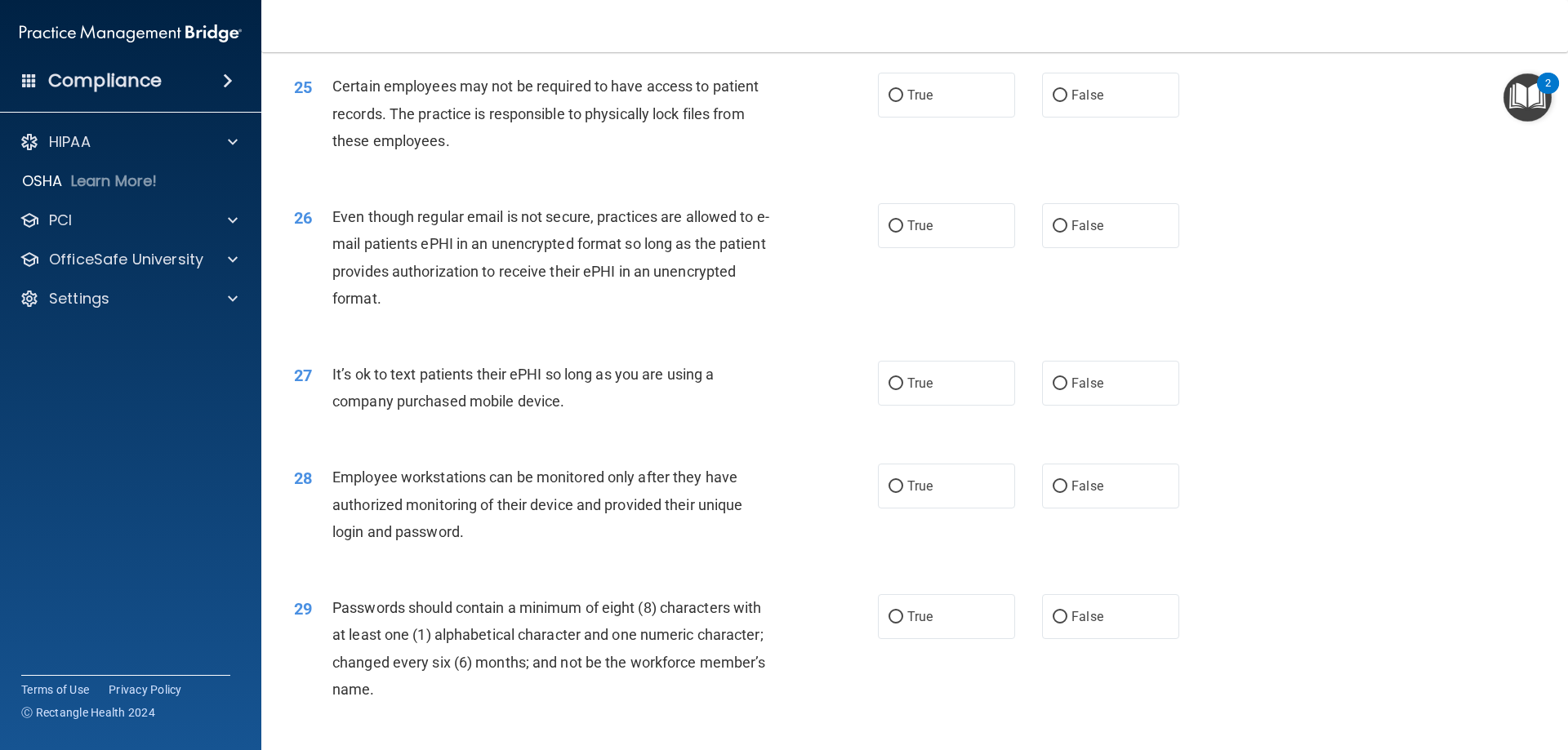
scroll to position [3102, 0]
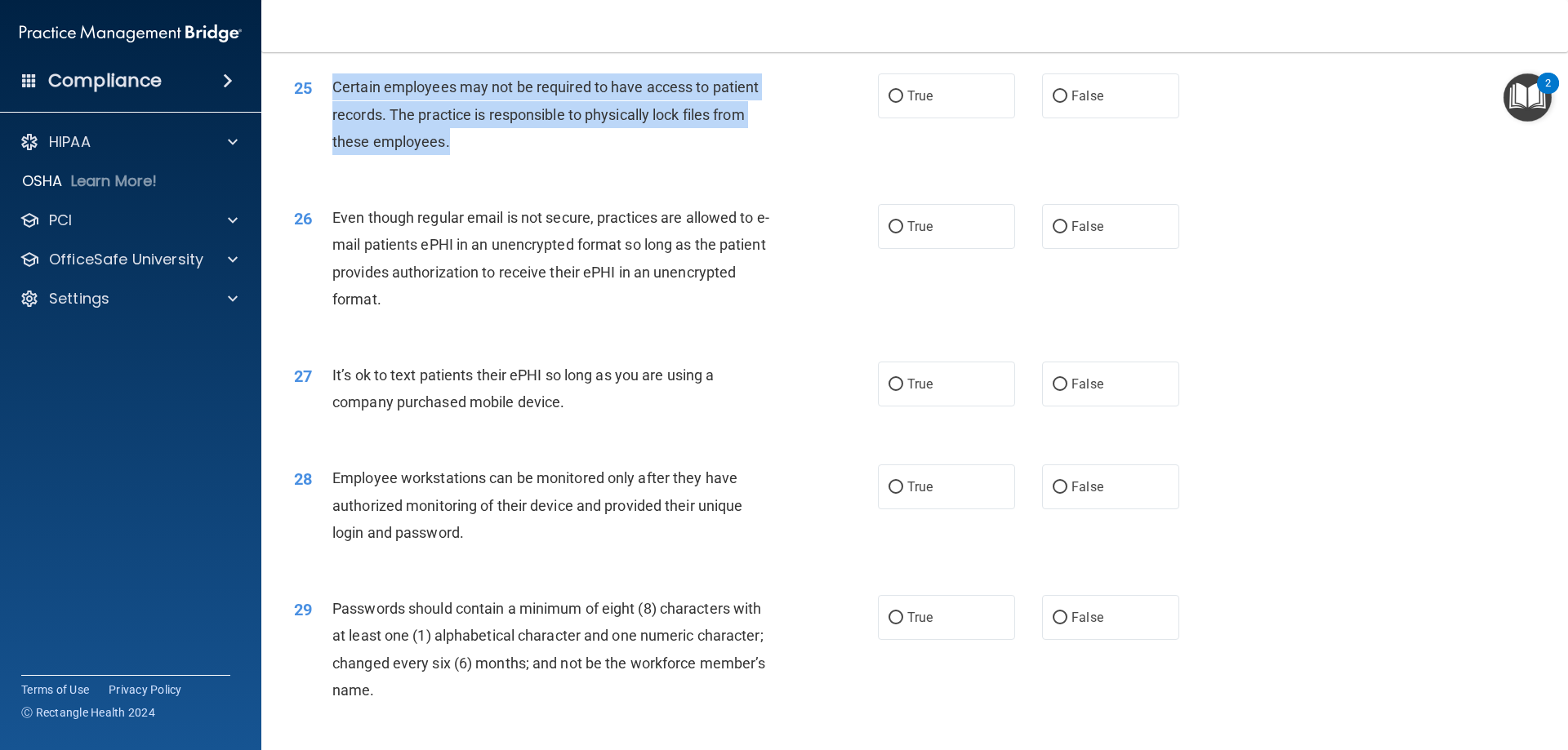
drag, startPoint x: 562, startPoint y: 179, endPoint x: 318, endPoint y: 131, distance: 248.7
click at [318, 131] on div "25 Certain employees may not be required to have access to patient records. The…" at bounding box center [586, 118] width 633 height 90
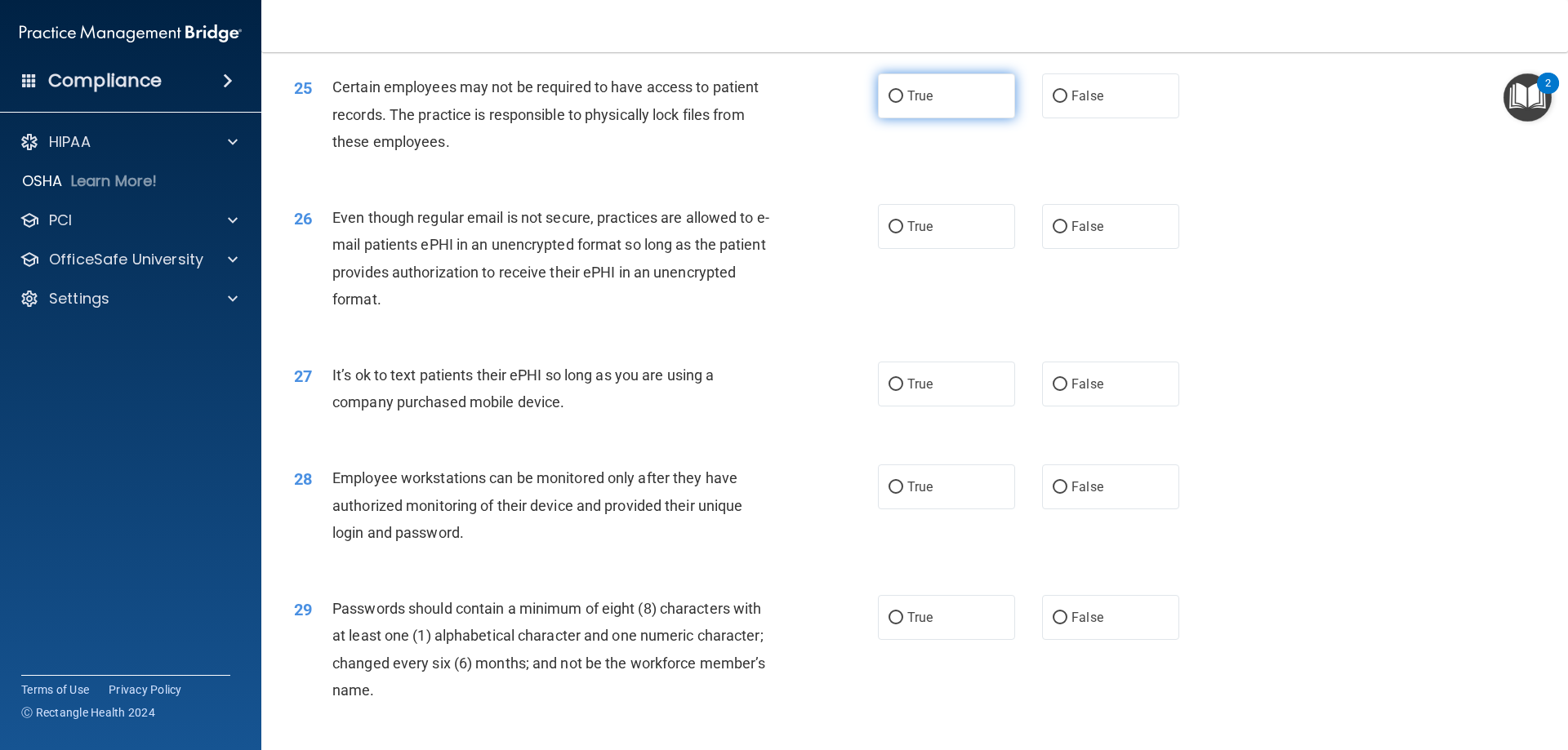
click at [925, 103] on span "True" at bounding box center [919, 96] width 25 height 15
click at [904, 102] on input "True" at bounding box center [896, 96] width 15 height 12
radio input "true"
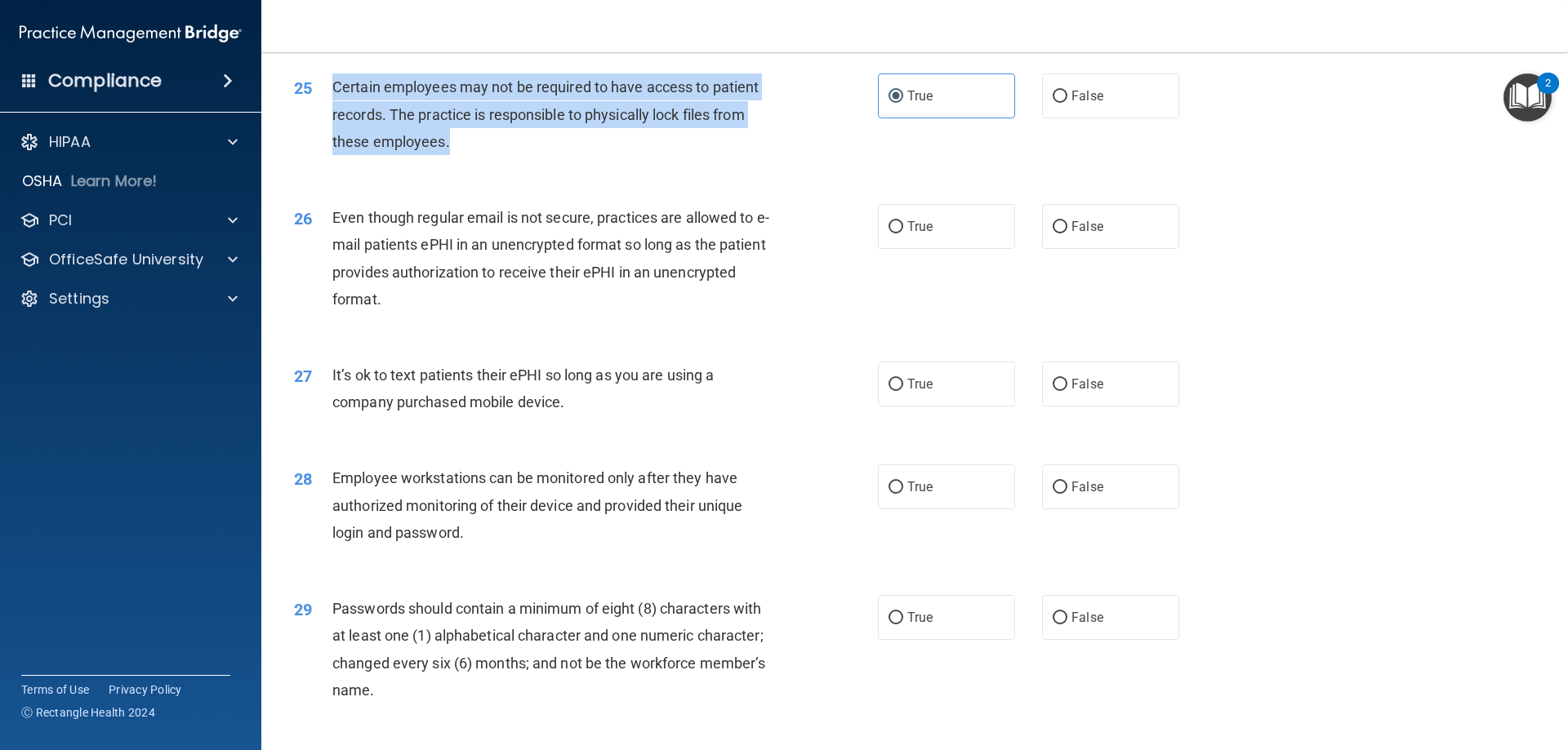
drag, startPoint x: 469, startPoint y: 162, endPoint x: 315, endPoint y: 116, distance: 160.7
click at [315, 116] on div "25 Certain employees may not be required to have access to patient records. The…" at bounding box center [586, 118] width 633 height 90
copy div "Certain employees may not be required to have access to patient records. The pr…"
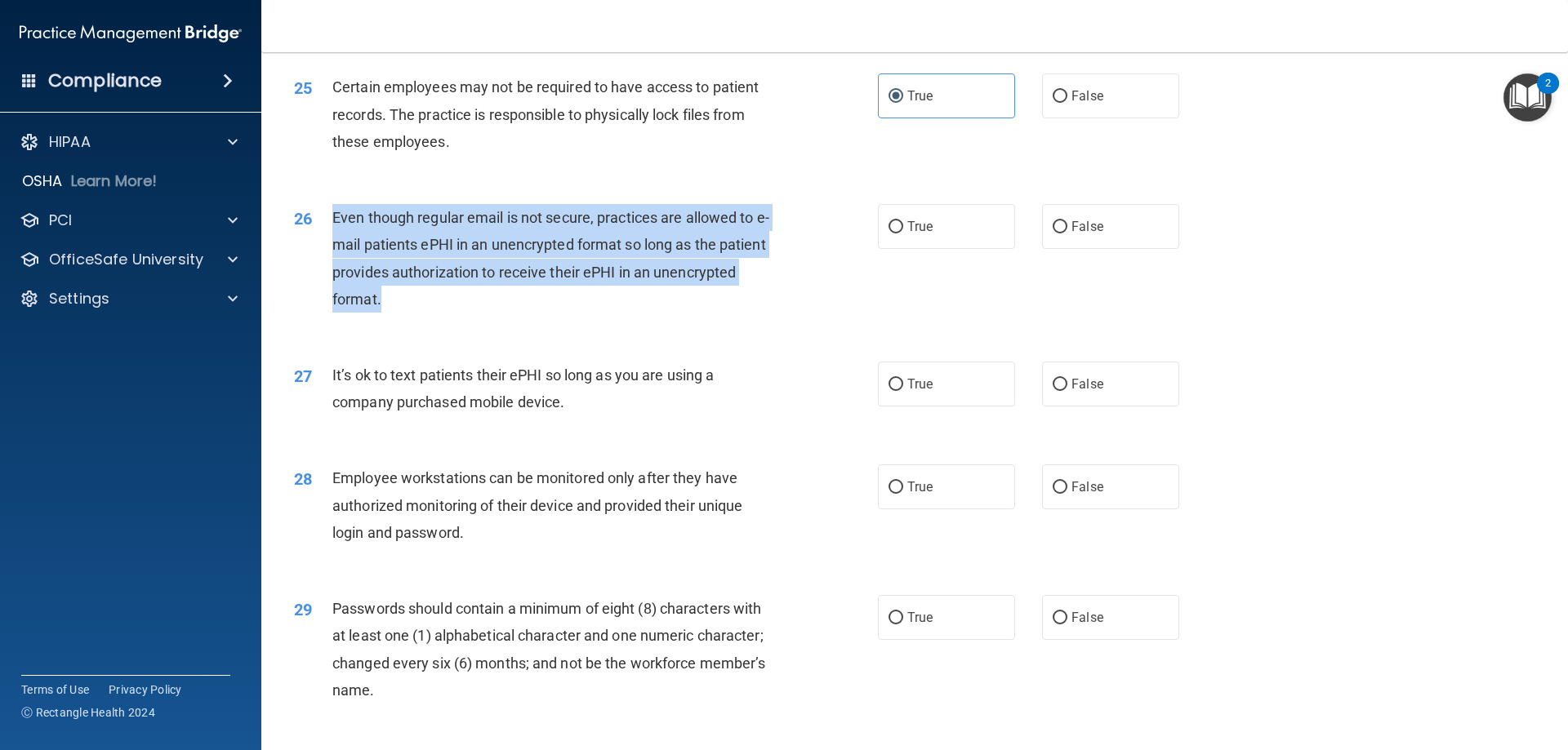
drag, startPoint x: 504, startPoint y: 319, endPoint x: 333, endPoint y: 245, distance: 186.3
click at [333, 245] on div "Even though regular email is not secure, practices are allowed to e-mail patien…" at bounding box center [561, 258] width 457 height 108
copy span "Even though regular email is not secure, practices are allowed to e-mail patien…"
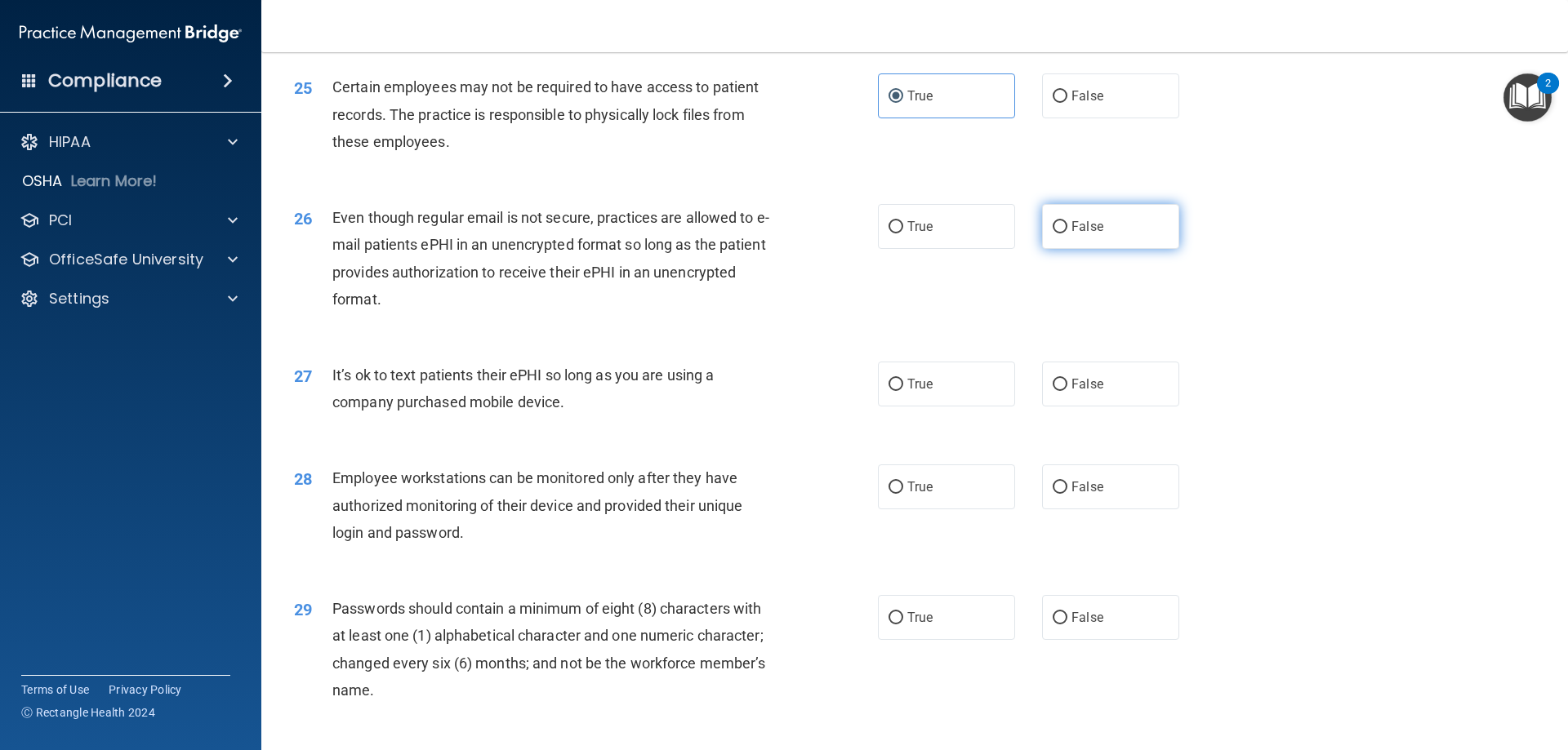
click at [1096, 248] on label "False" at bounding box center [1111, 226] width 137 height 45
click at [1067, 233] on input "False" at bounding box center [1060, 227] width 15 height 12
radio input "true"
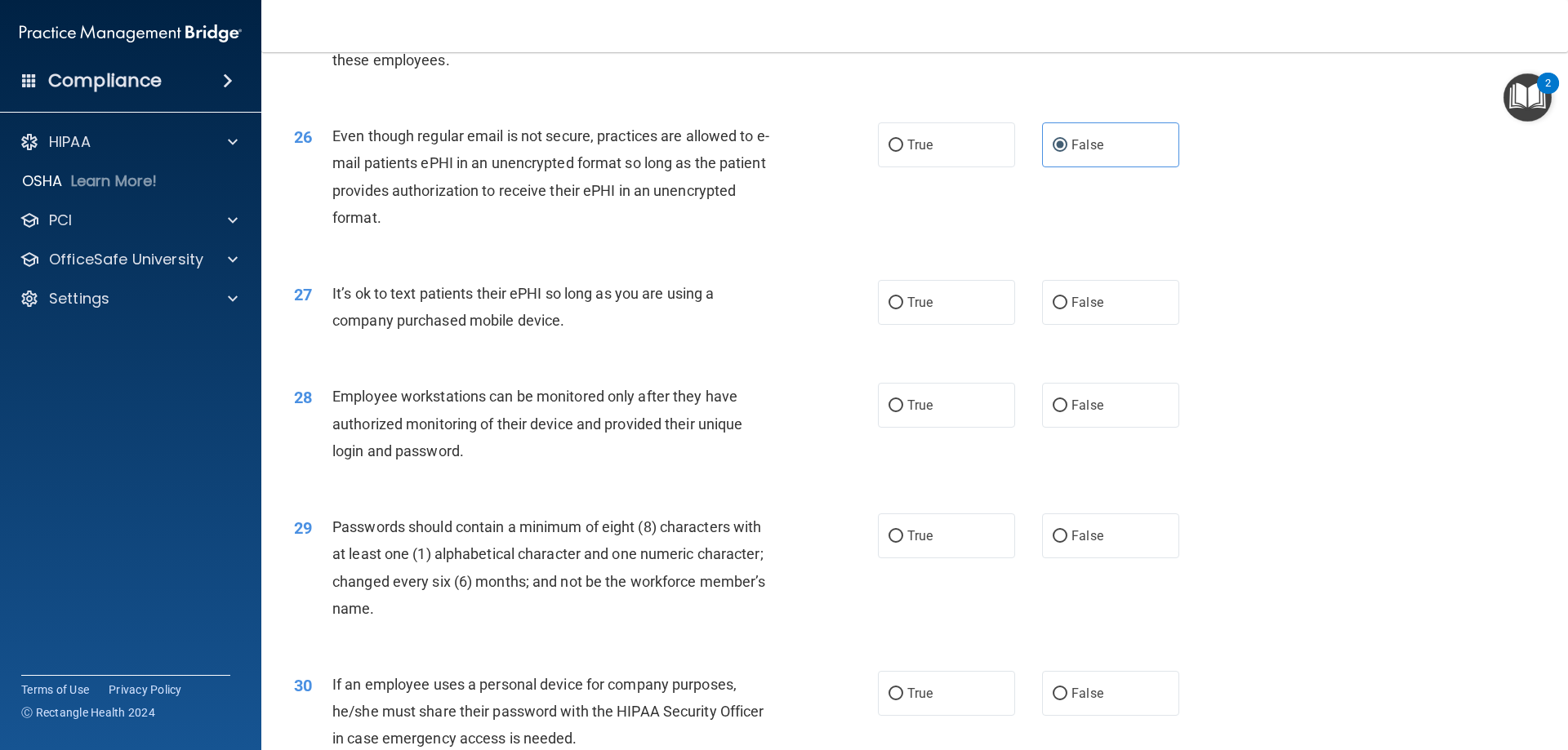
scroll to position [3266, 0]
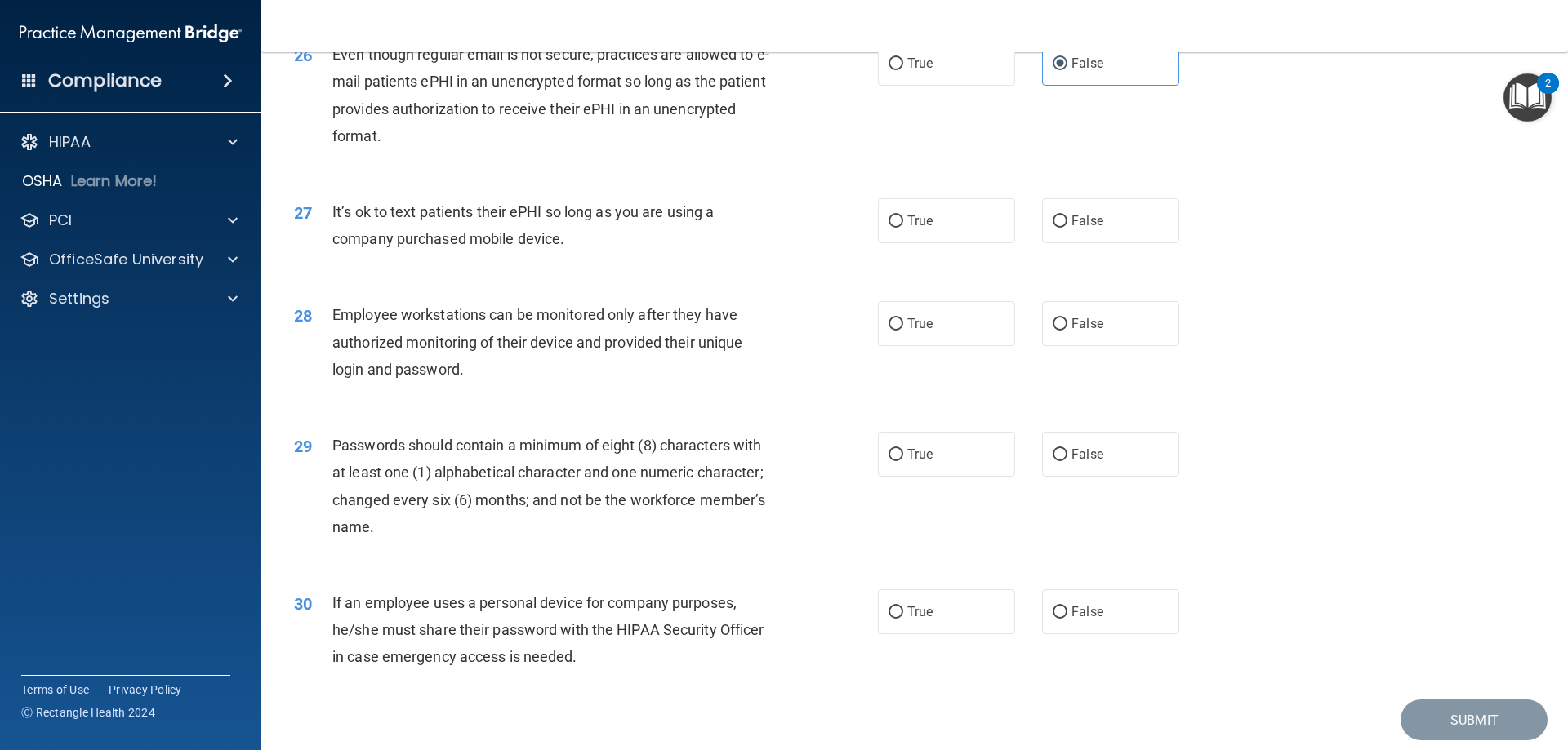
drag, startPoint x: 597, startPoint y: 261, endPoint x: 327, endPoint y: 237, distance: 271.1
click at [327, 237] on div "27 It’s ok to text patients their ePHI so long as you are using a company purch…" at bounding box center [586, 229] width 633 height 62
click at [756, 233] on div "It’s ok to text patients their ePHI so long as you are using a company purchase…" at bounding box center [561, 225] width 457 height 54
click at [1031, 244] on div "True False" at bounding box center [1042, 220] width 329 height 45
click at [1042, 244] on label "False" at bounding box center [1111, 220] width 137 height 45
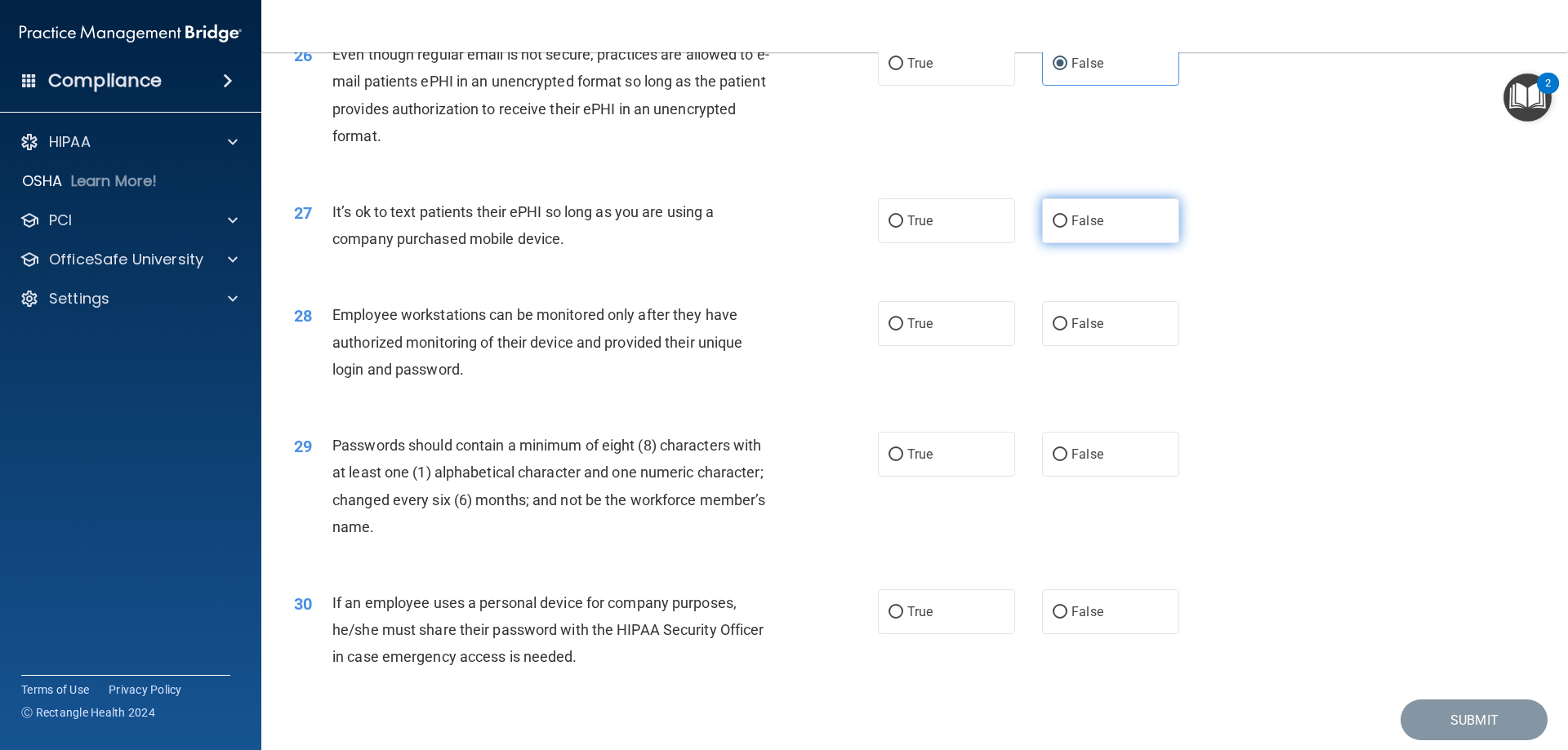
click at [1053, 228] on input "False" at bounding box center [1060, 221] width 15 height 12
radio input "true"
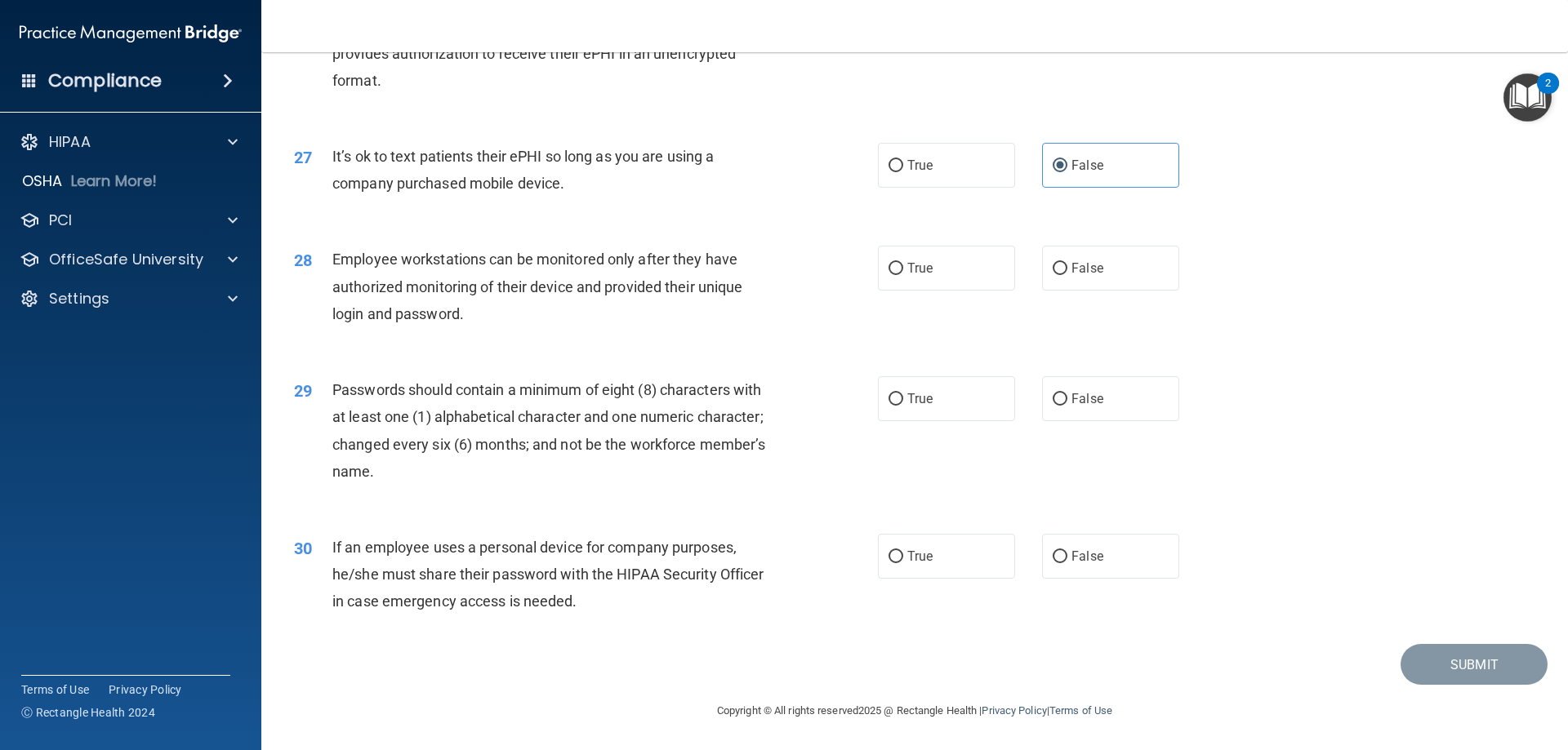
scroll to position [3348, 0]
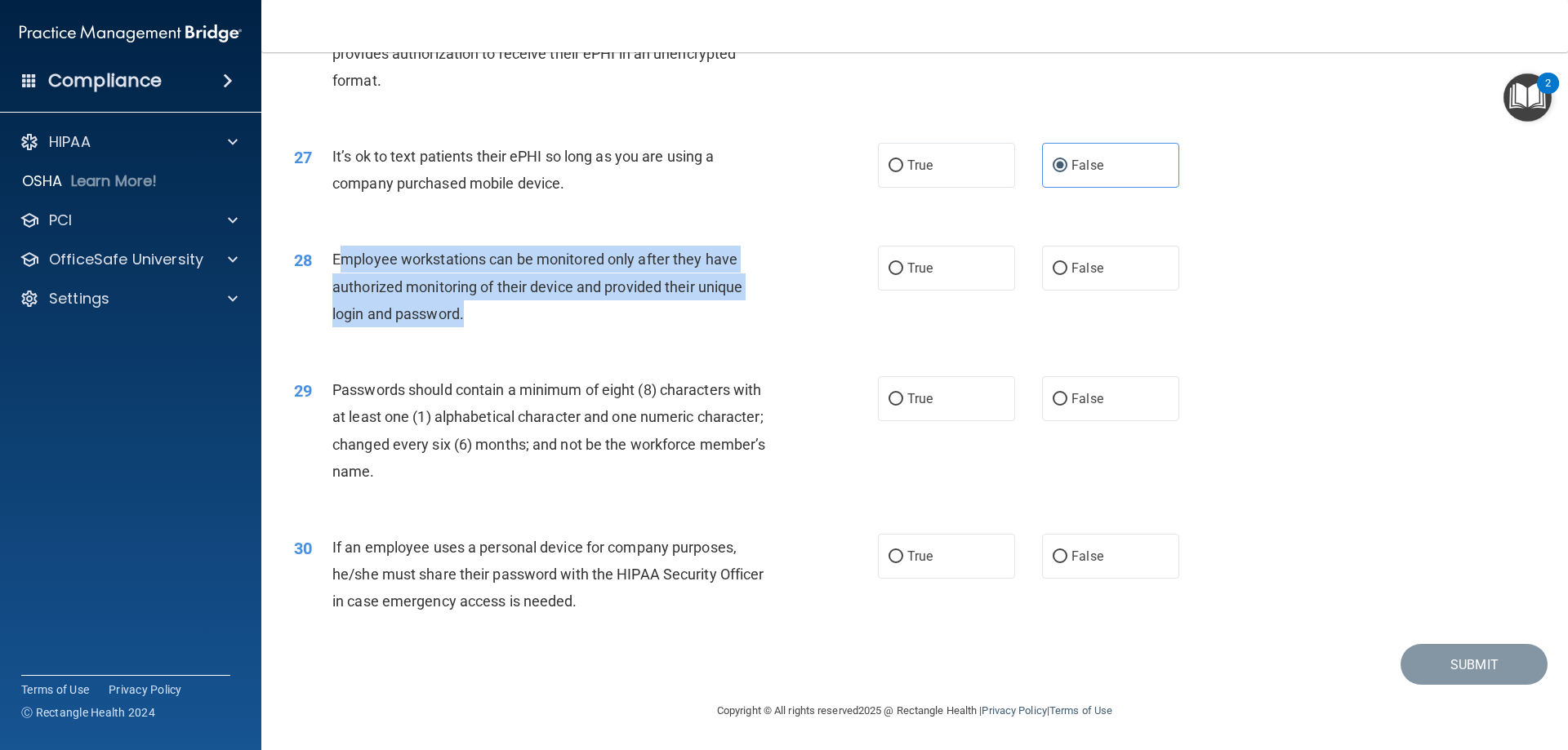
drag, startPoint x: 524, startPoint y: 313, endPoint x: 339, endPoint y: 265, distance: 191.1
click at [339, 265] on div "Employee workstations can be monitored only after they have authorized monitori…" at bounding box center [561, 286] width 457 height 82
click at [495, 313] on div "Employee workstations can be monitored only after they have authorized monitori…" at bounding box center [561, 286] width 457 height 82
drag, startPoint x: 491, startPoint y: 315, endPoint x: 327, endPoint y: 262, distance: 172.4
click at [327, 262] on div "28 Employee workstations can be monitored only after they have authorized monit…" at bounding box center [586, 290] width 633 height 90
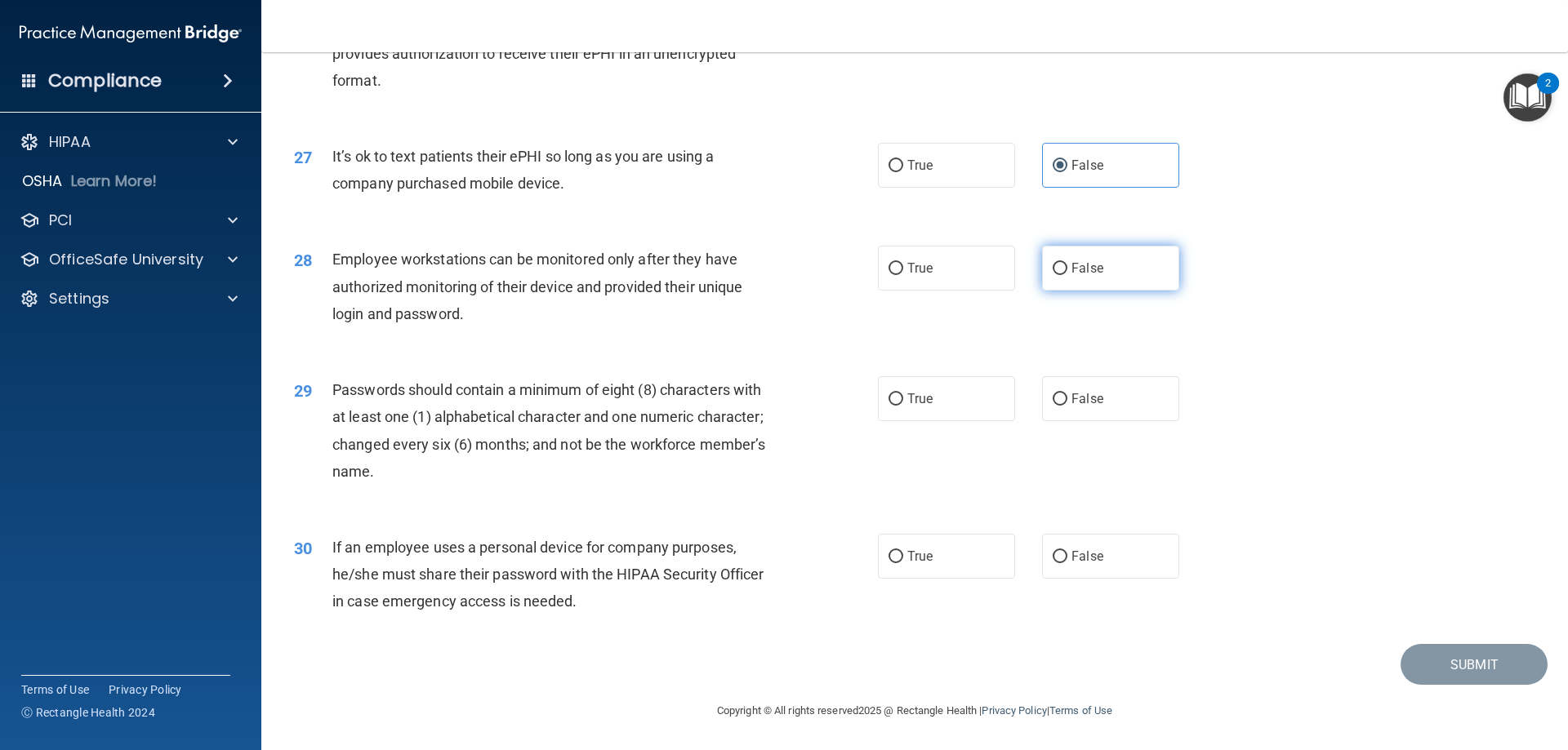
click at [1104, 267] on label "False" at bounding box center [1111, 268] width 137 height 45
click at [1067, 267] on input "False" at bounding box center [1060, 269] width 15 height 12
radio input "true"
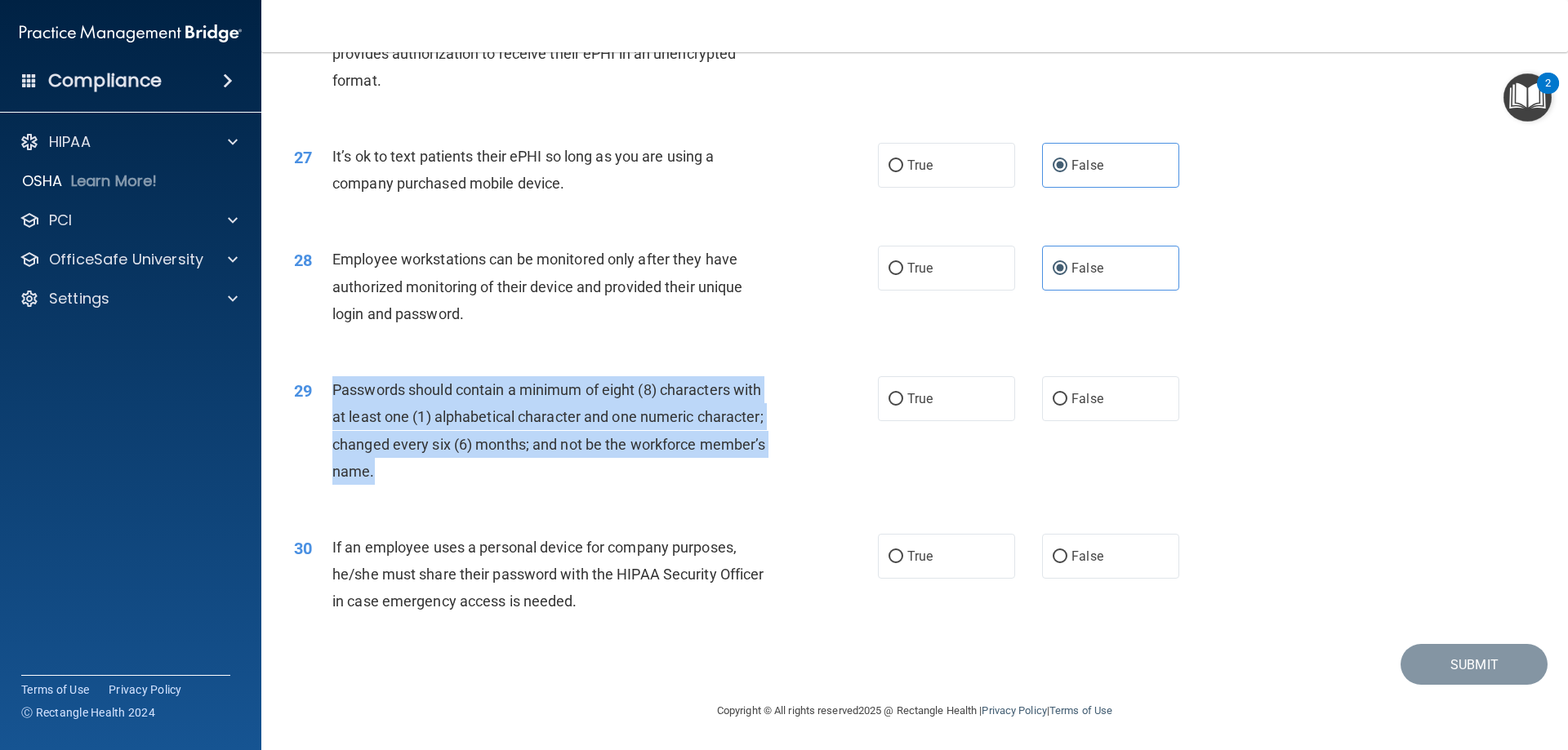
drag, startPoint x: 444, startPoint y: 468, endPoint x: 334, endPoint y: 400, distance: 129.3
click at [334, 400] on div "Passwords should contain a minimum of eight (8) characters with at least one (1…" at bounding box center [561, 431] width 457 height 108
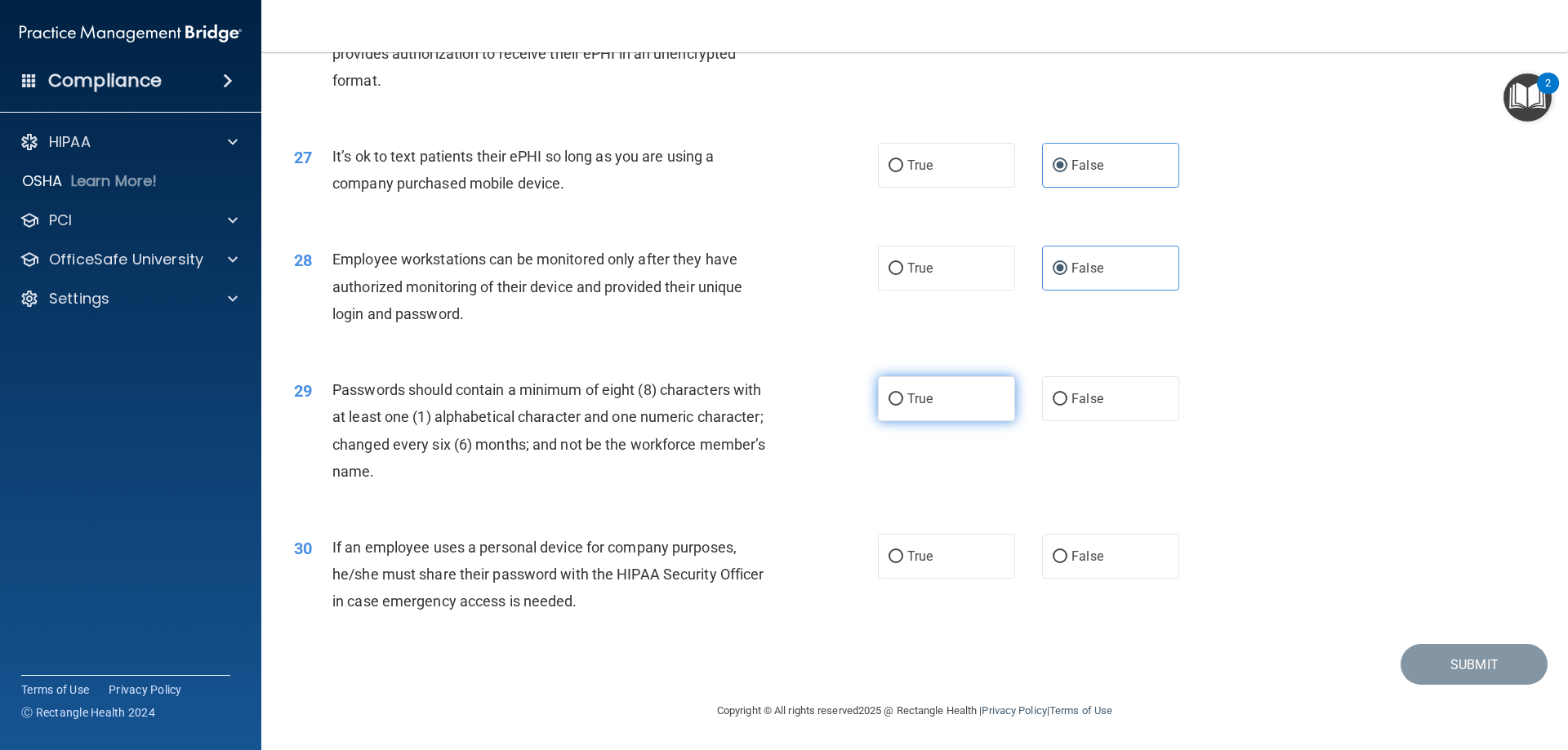
click at [953, 407] on label "True" at bounding box center [946, 399] width 137 height 45
click at [904, 406] on input "True" at bounding box center [896, 400] width 15 height 12
radio input "true"
click at [627, 592] on div "If an employee uses a personal device for company purposes, he/she must share t…" at bounding box center [561, 574] width 457 height 82
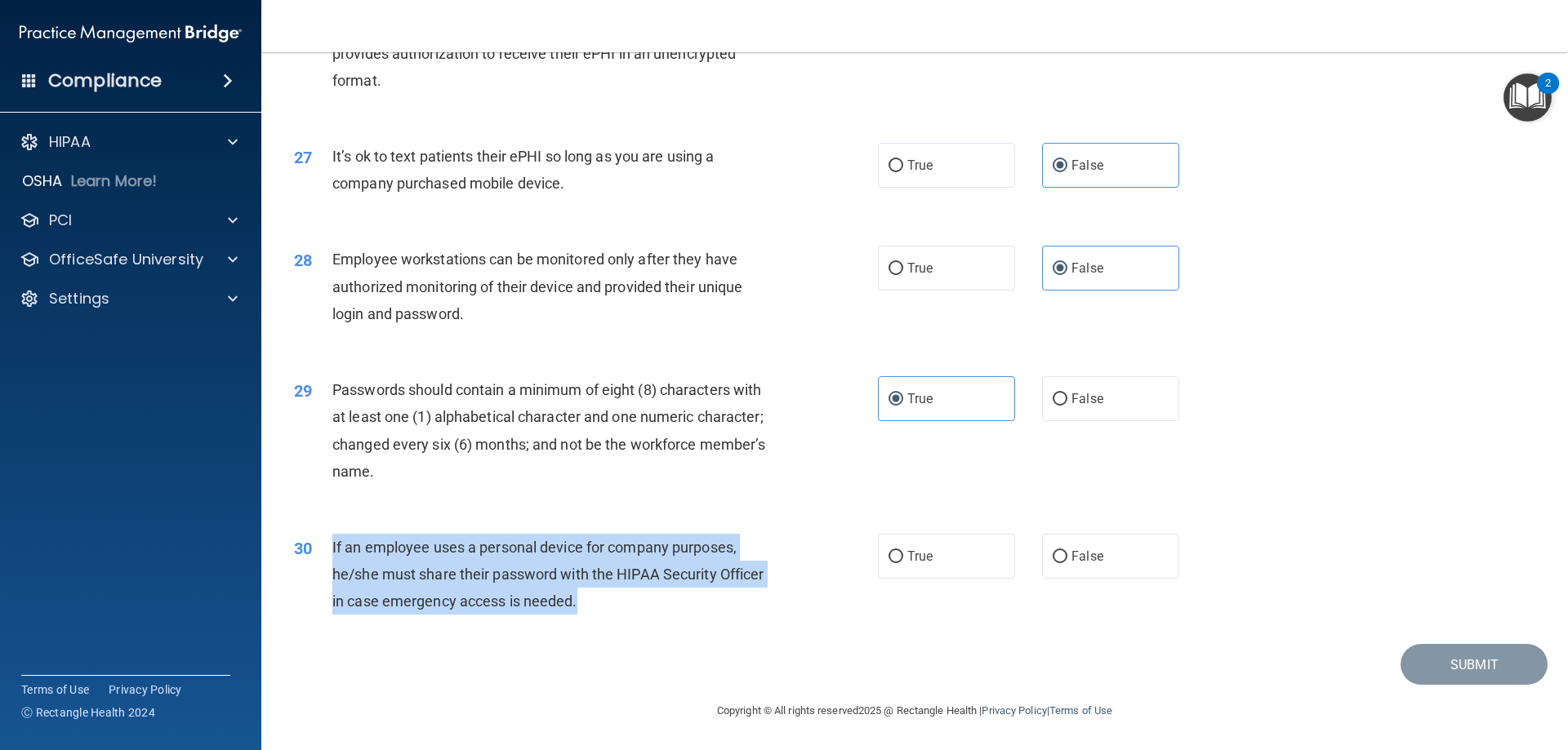
drag, startPoint x: 622, startPoint y: 595, endPoint x: 329, endPoint y: 554, distance: 295.9
click at [329, 554] on div "30 If an employee uses a personal device for company purposes, he/she must shar…" at bounding box center [586, 579] width 633 height 90
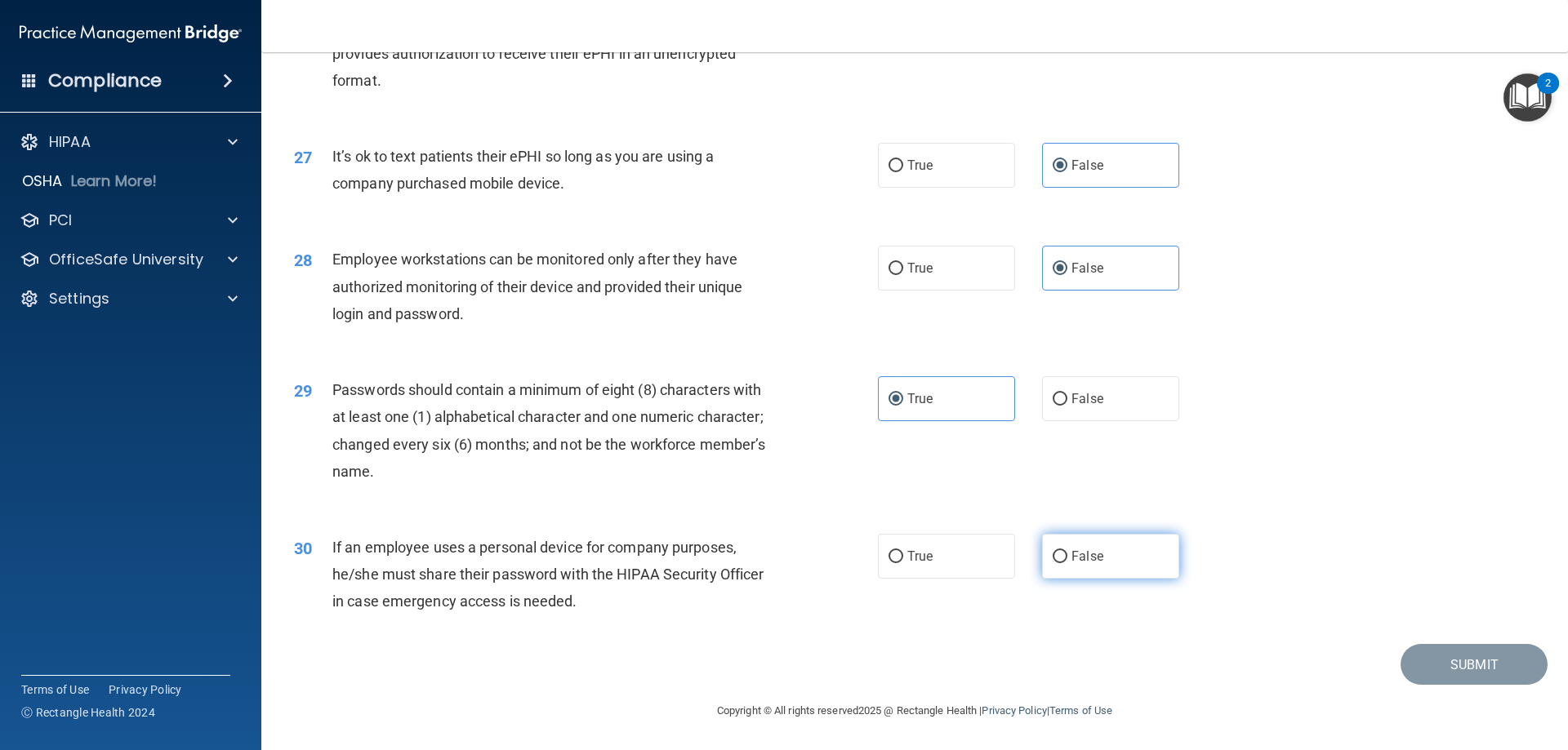
click at [1042, 548] on label "False" at bounding box center [1111, 556] width 137 height 45
click at [1053, 551] on input "False" at bounding box center [1060, 557] width 15 height 12
radio input "true"
click at [1239, 512] on div "29 Passwords should contain a minimum of eight (8) characters with at least one…" at bounding box center [915, 434] width 1266 height 158
click at [1459, 677] on button "Submit" at bounding box center [1474, 665] width 147 height 41
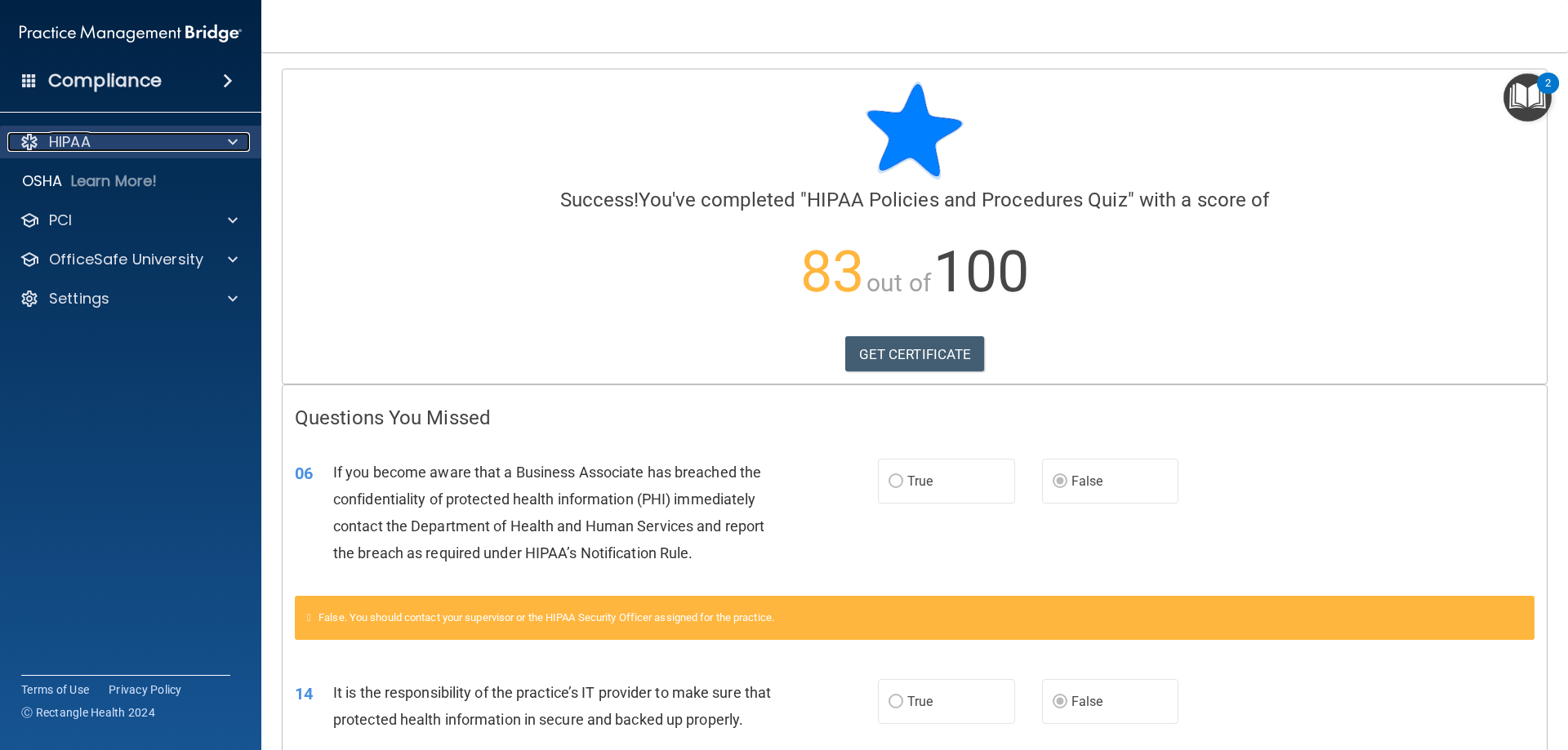
click at [243, 146] on div at bounding box center [230, 142] width 40 height 20
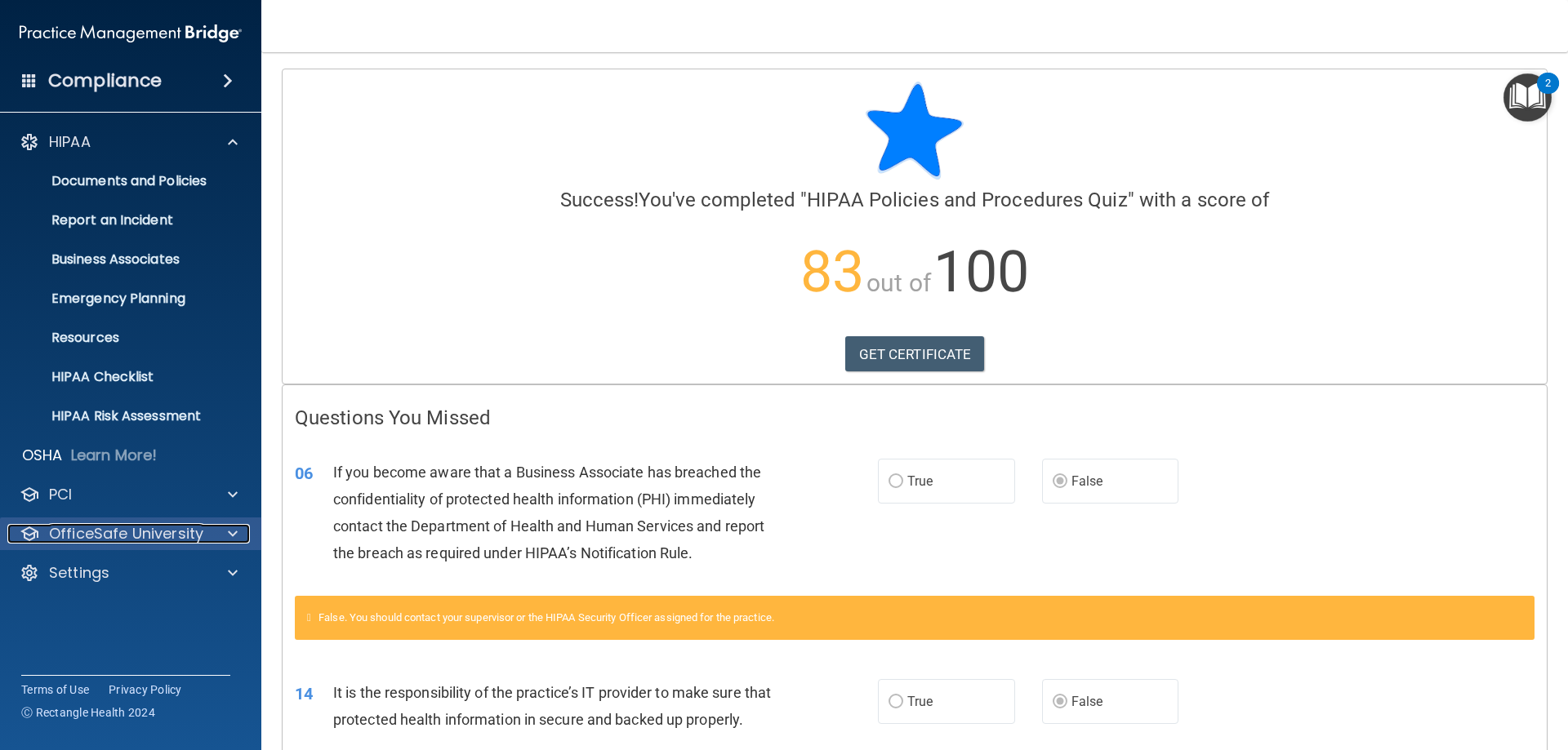
click at [188, 529] on p "OfficeSafe University" at bounding box center [126, 534] width 154 height 20
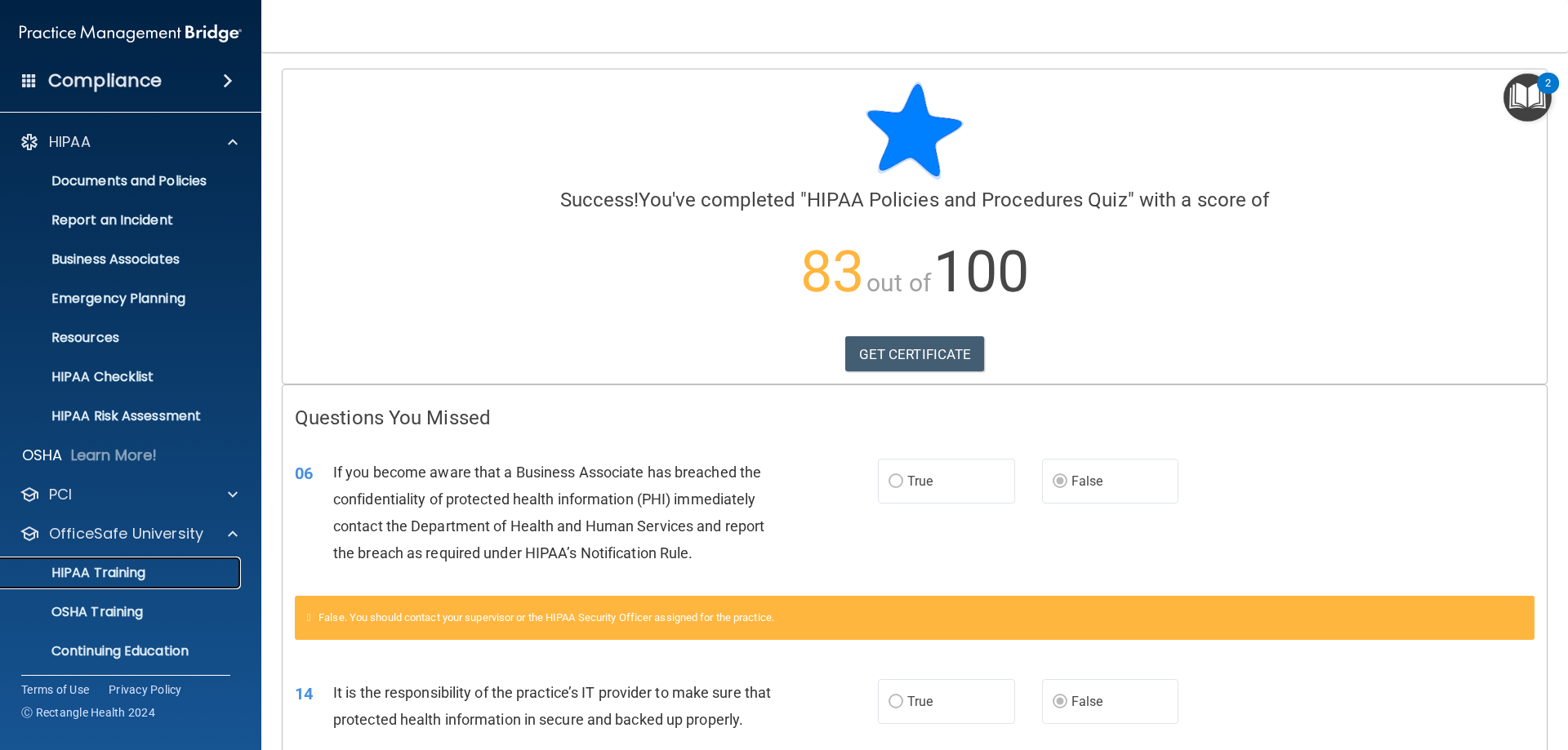
click at [172, 570] on div "HIPAA Training" at bounding box center [121, 573] width 223 height 16
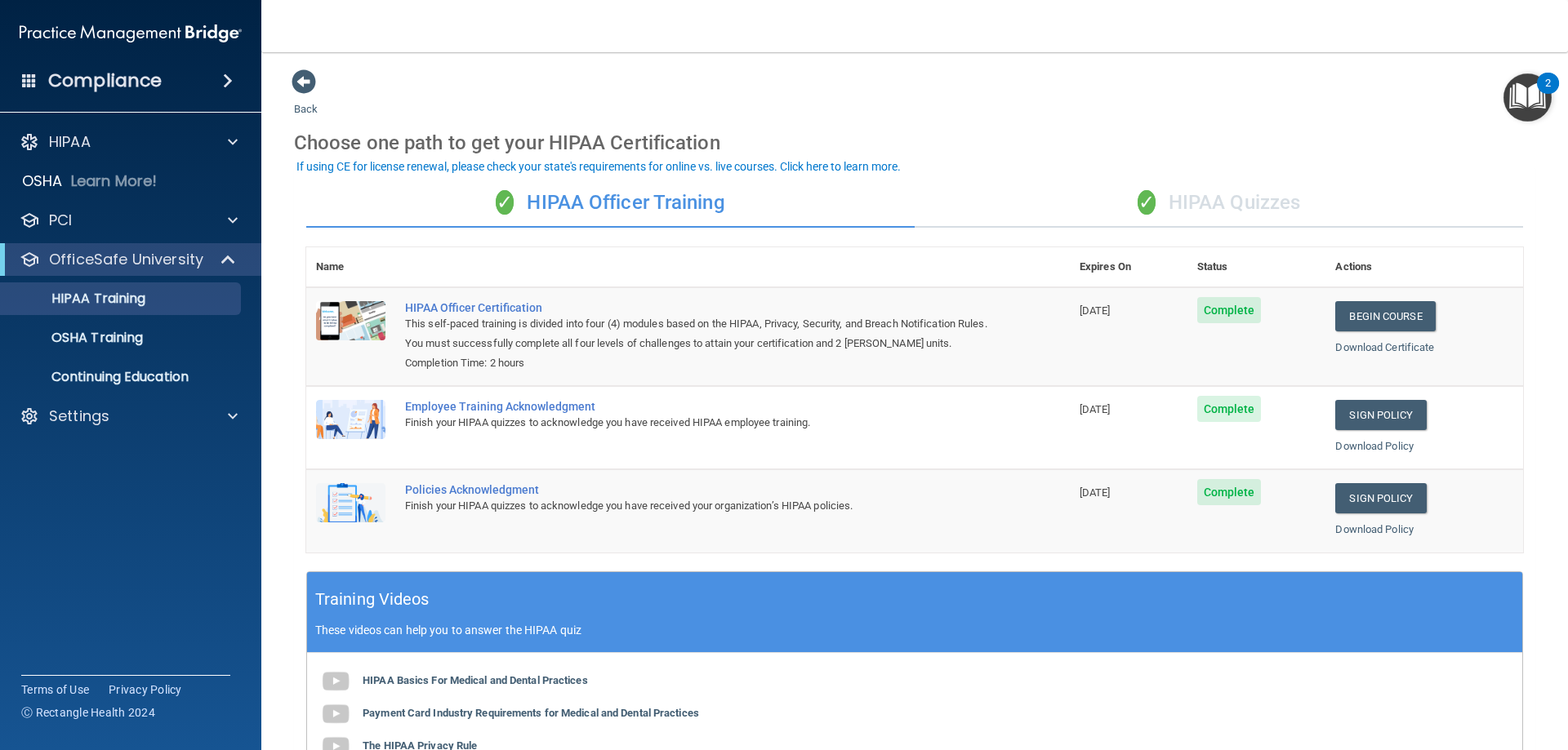
click at [1111, 214] on div "✓ HIPAA Quizzes" at bounding box center [1219, 203] width 608 height 49
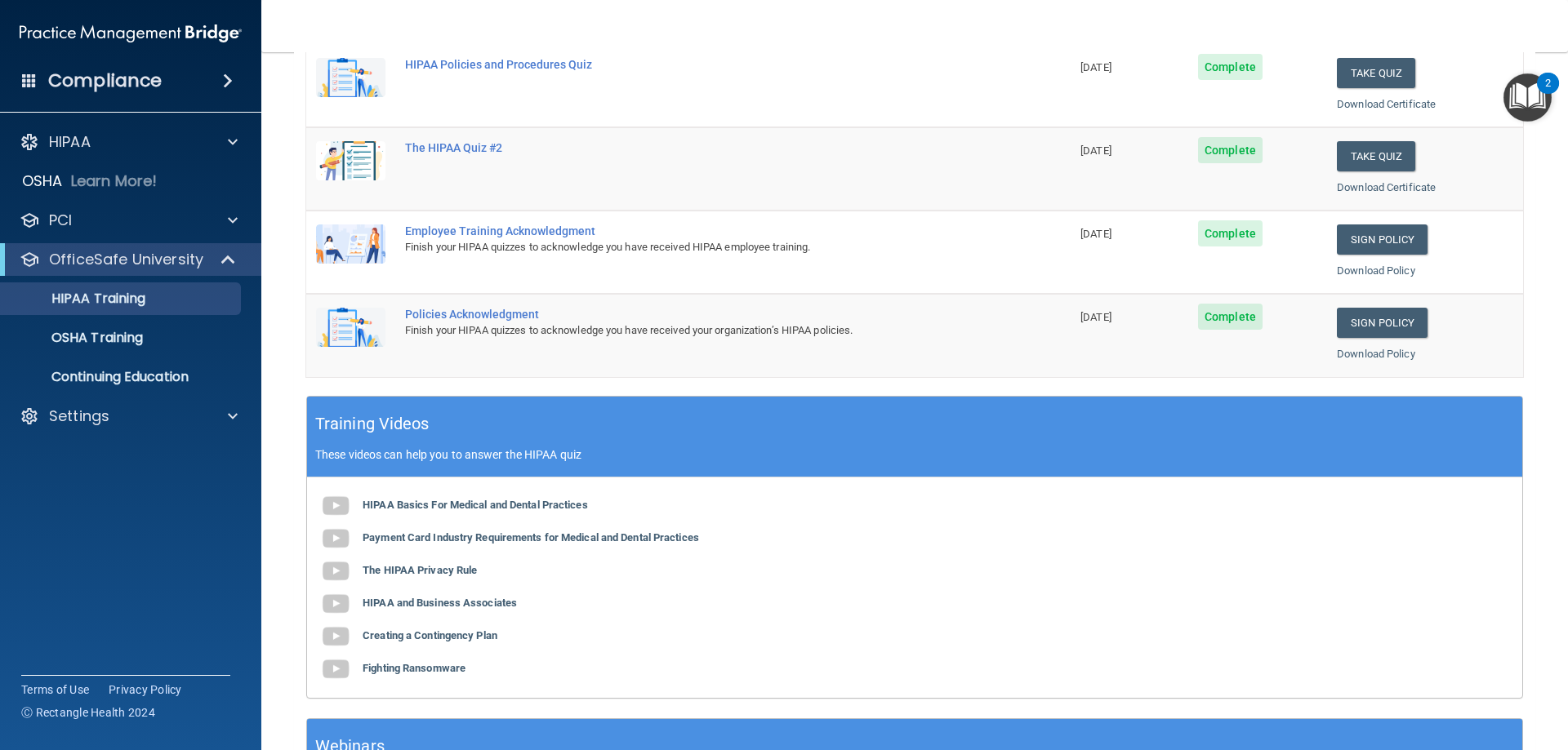
scroll to position [480, 0]
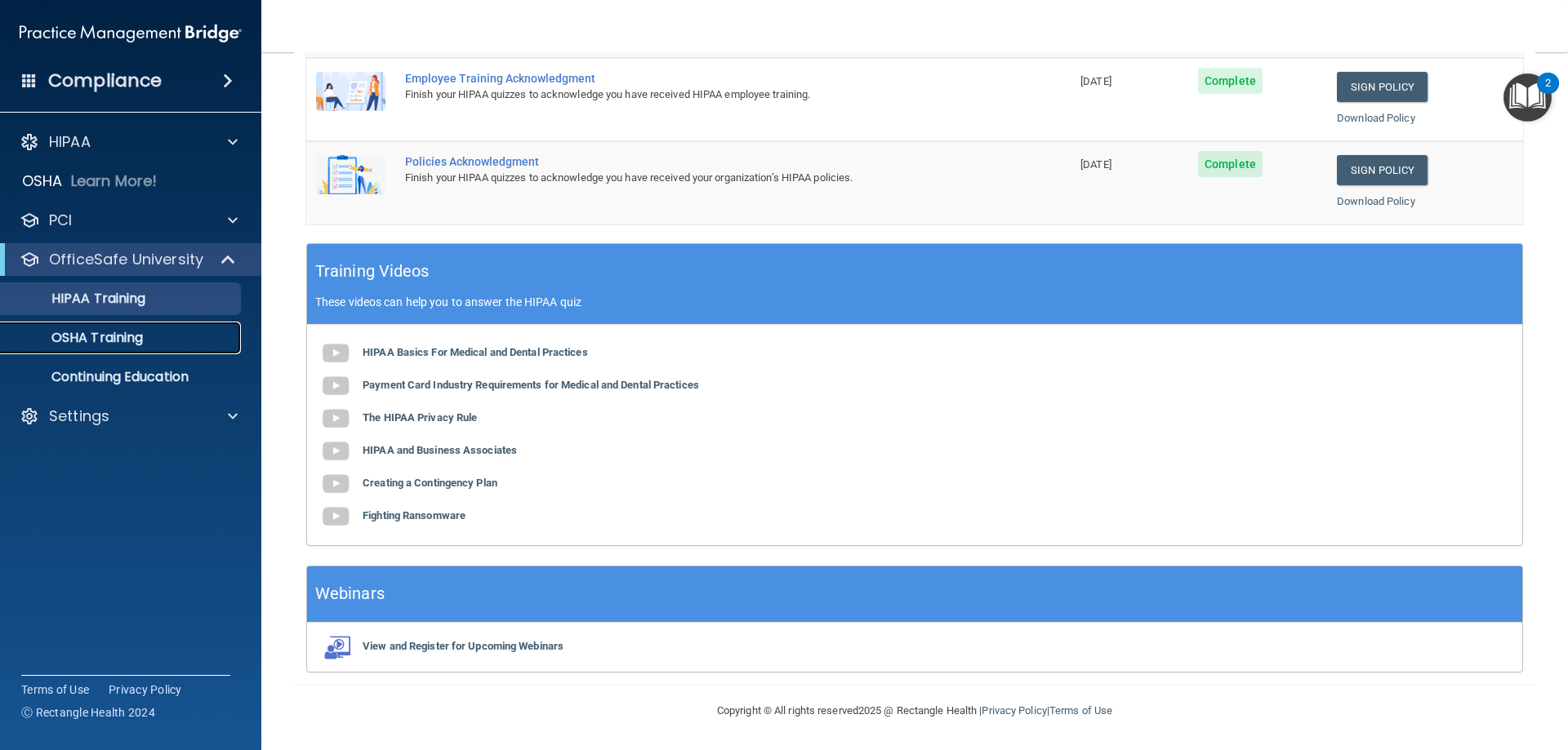
click at [134, 334] on p "OSHA Training" at bounding box center [77, 338] width 133 height 16
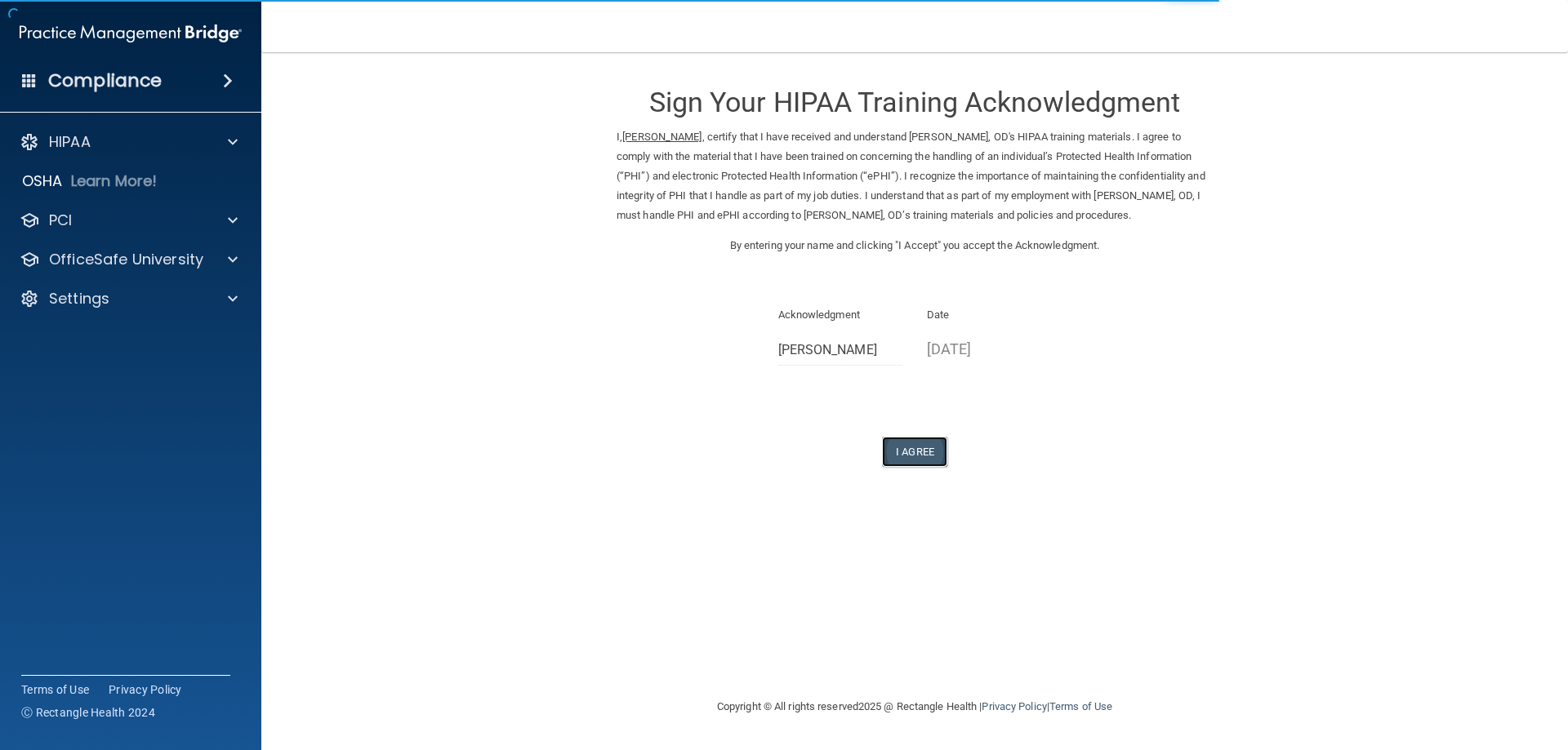
click at [915, 456] on button "I Agree" at bounding box center [915, 451] width 65 height 30
